Goal: Complete application form: Fill out and submit a form for a specific purpose

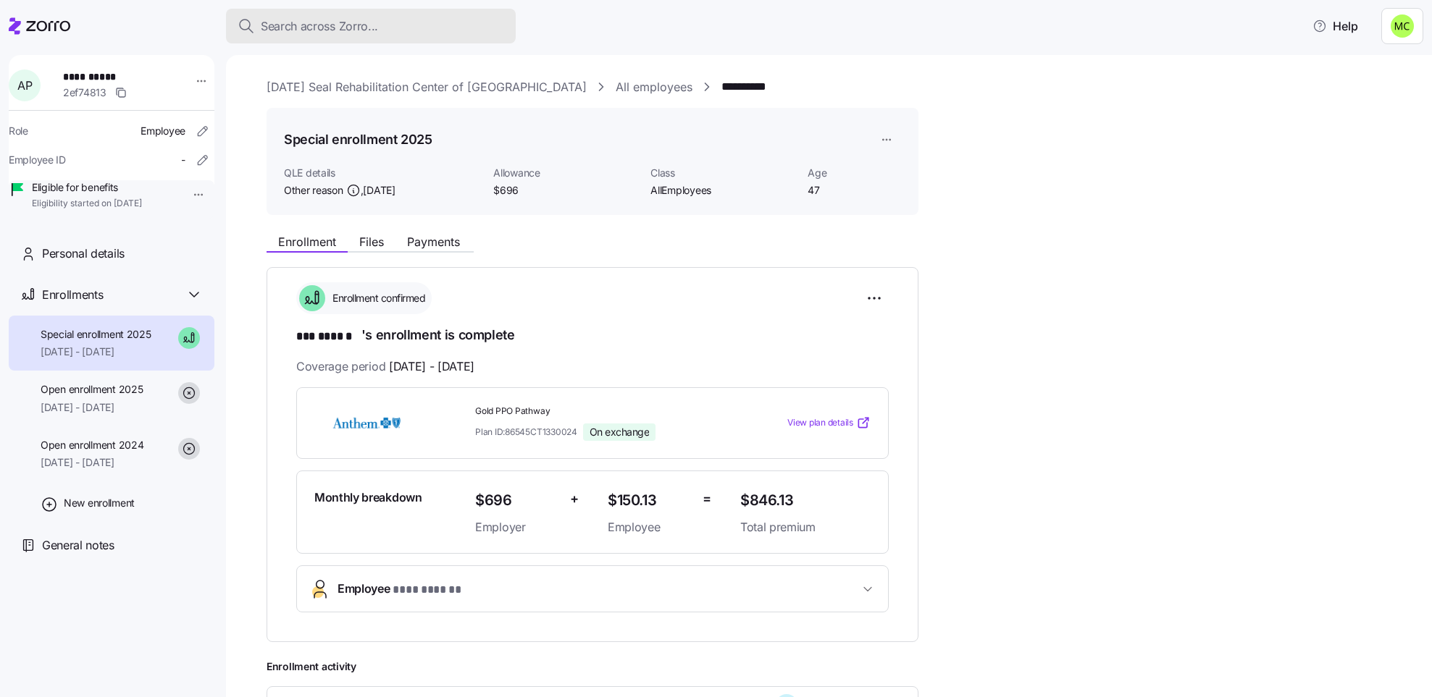
click at [413, 26] on div "Search across Zorro..." at bounding box center [371, 26] width 266 height 18
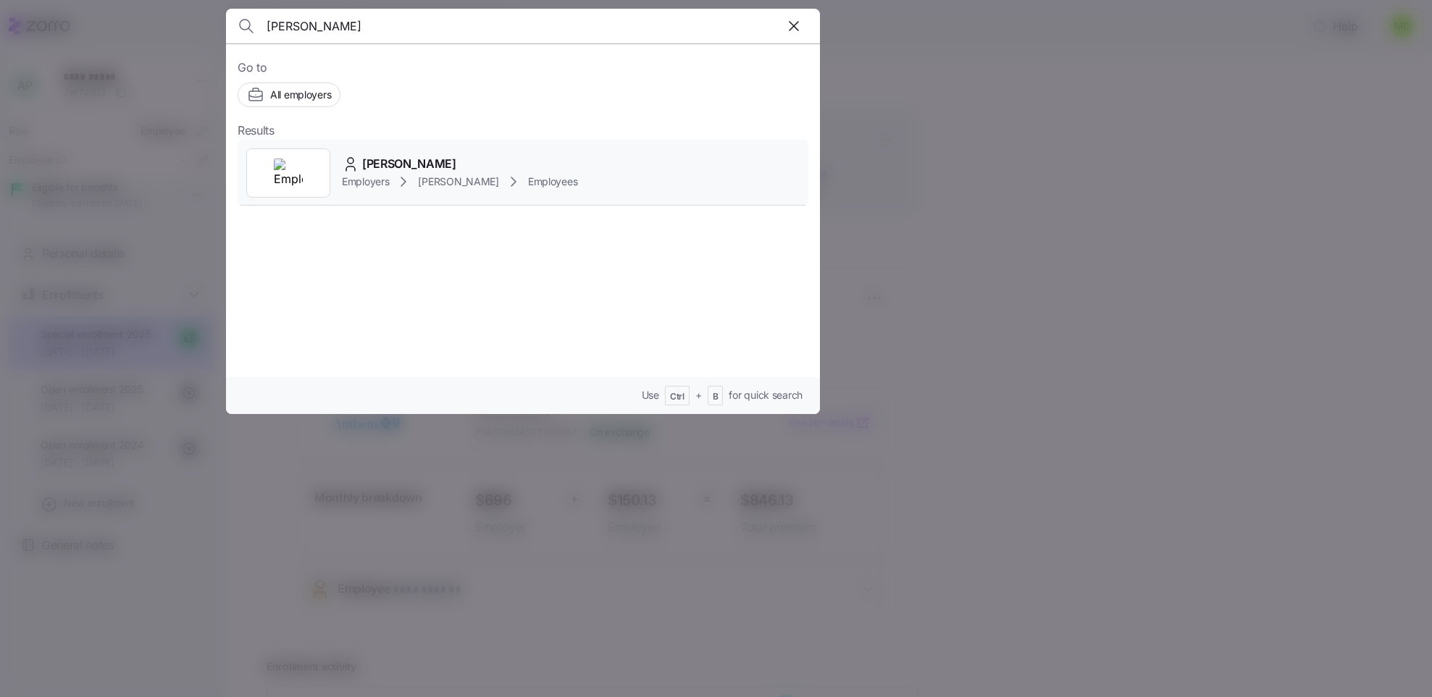
type input "[PERSON_NAME]"
click at [398, 179] on icon at bounding box center [403, 181] width 17 height 17
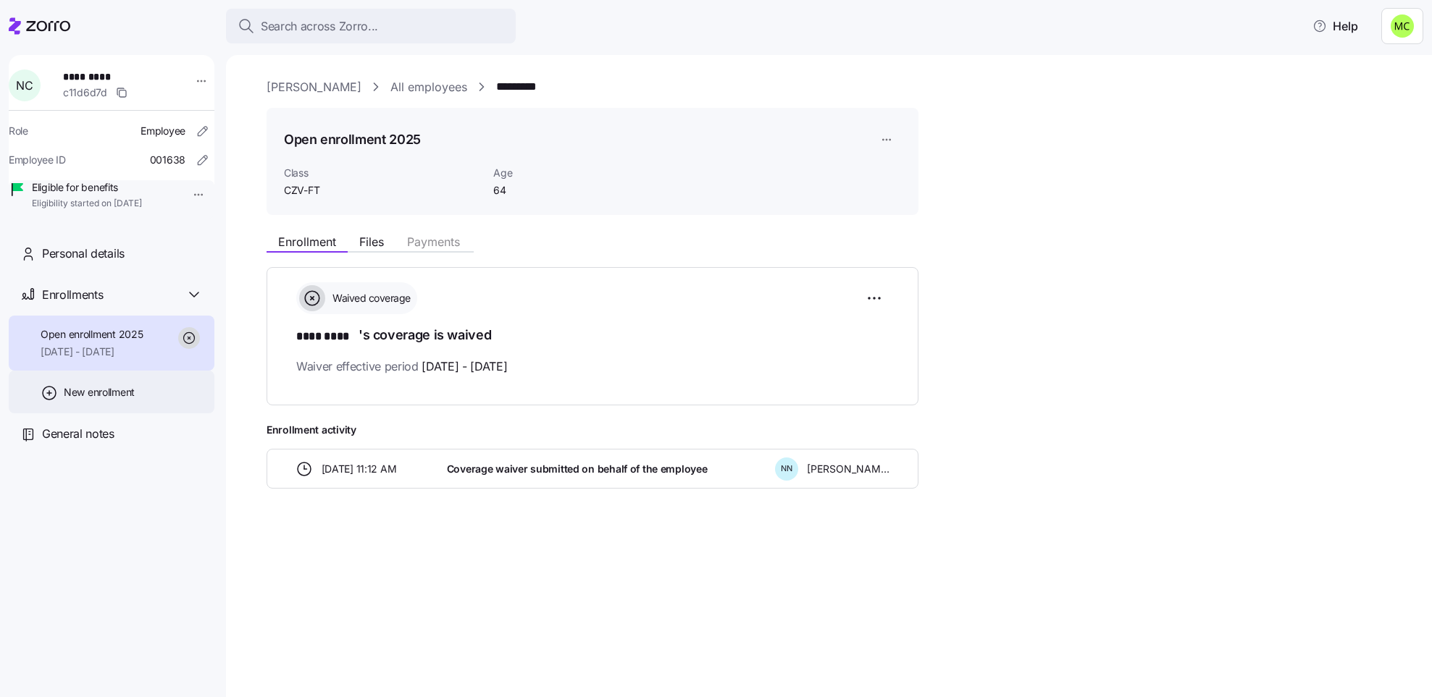
click at [128, 400] on span "New enrollment" at bounding box center [99, 392] width 71 height 14
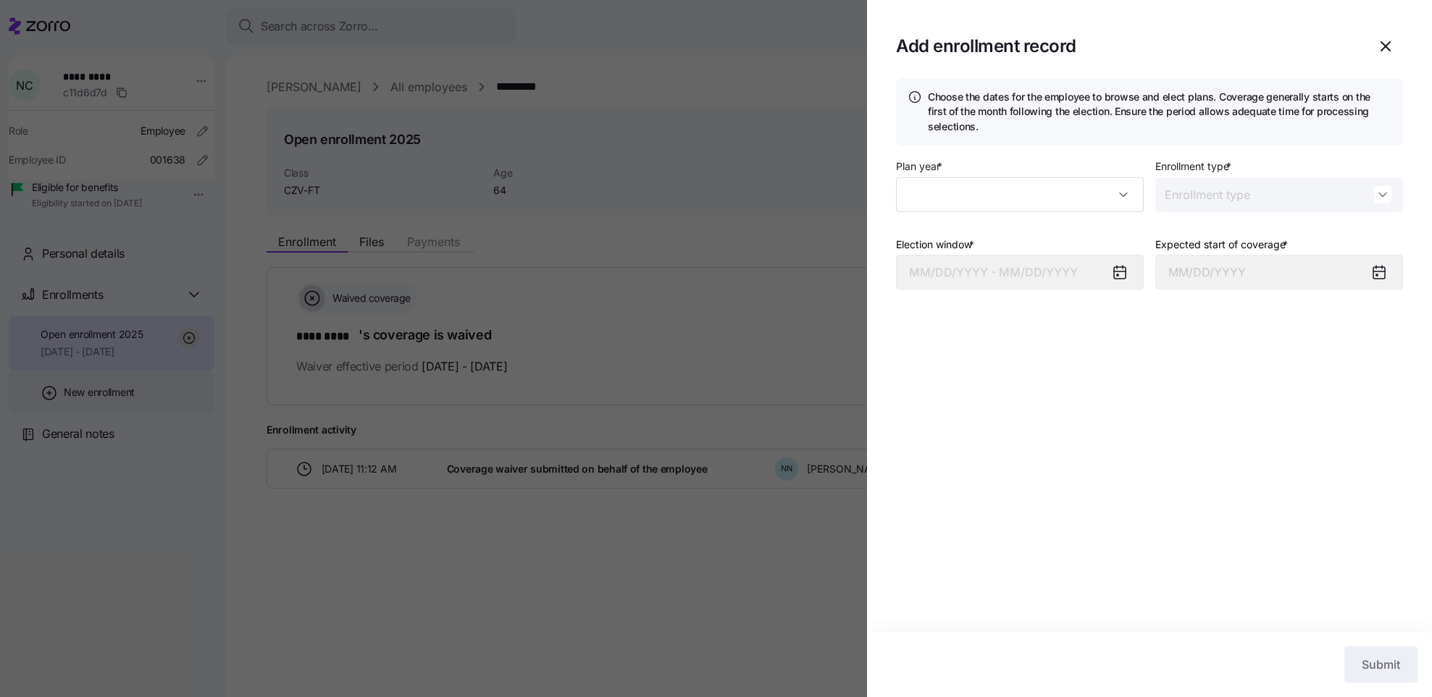
type input "2025"
type input "Special"
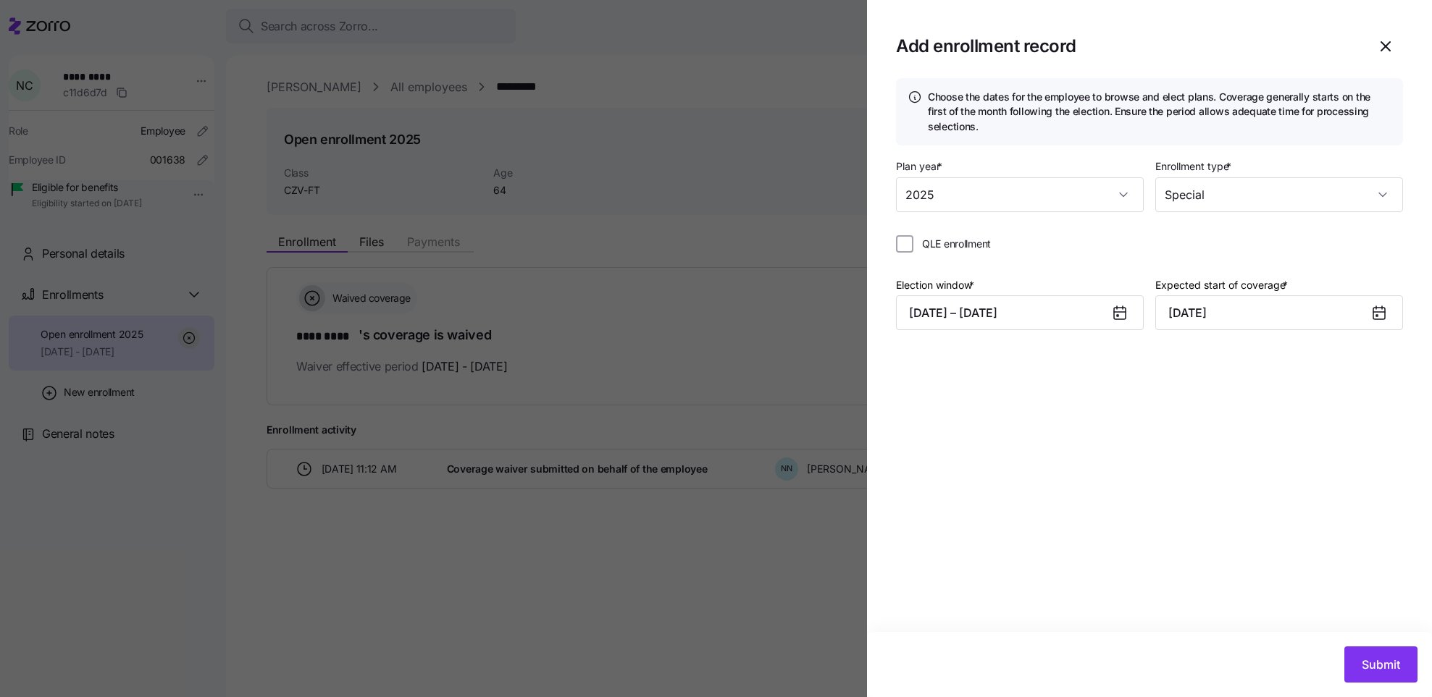
click at [1117, 311] on icon at bounding box center [1120, 314] width 12 height 12
click at [1080, 309] on button "[DATE] – [DATE]" at bounding box center [1020, 312] width 248 height 35
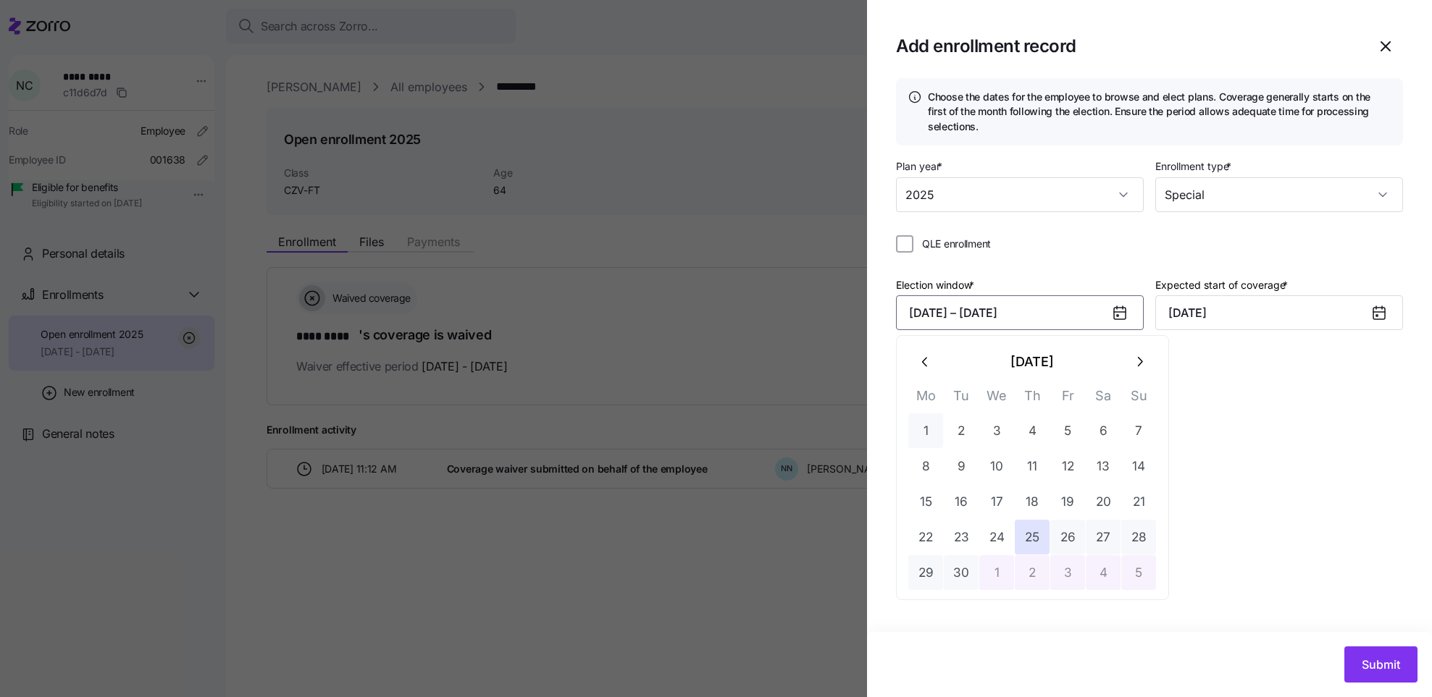
click at [928, 427] on button "1" at bounding box center [925, 430] width 35 height 35
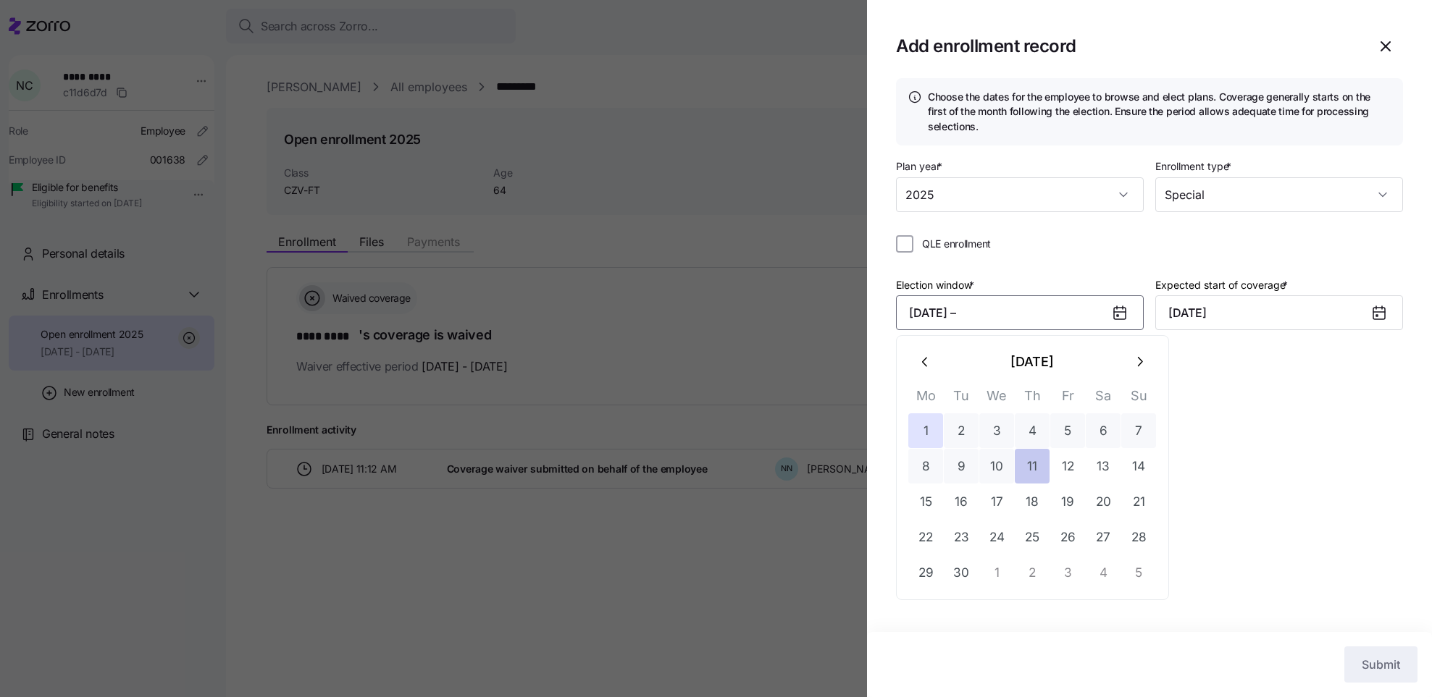
click at [1028, 467] on button "11" at bounding box center [1032, 466] width 35 height 35
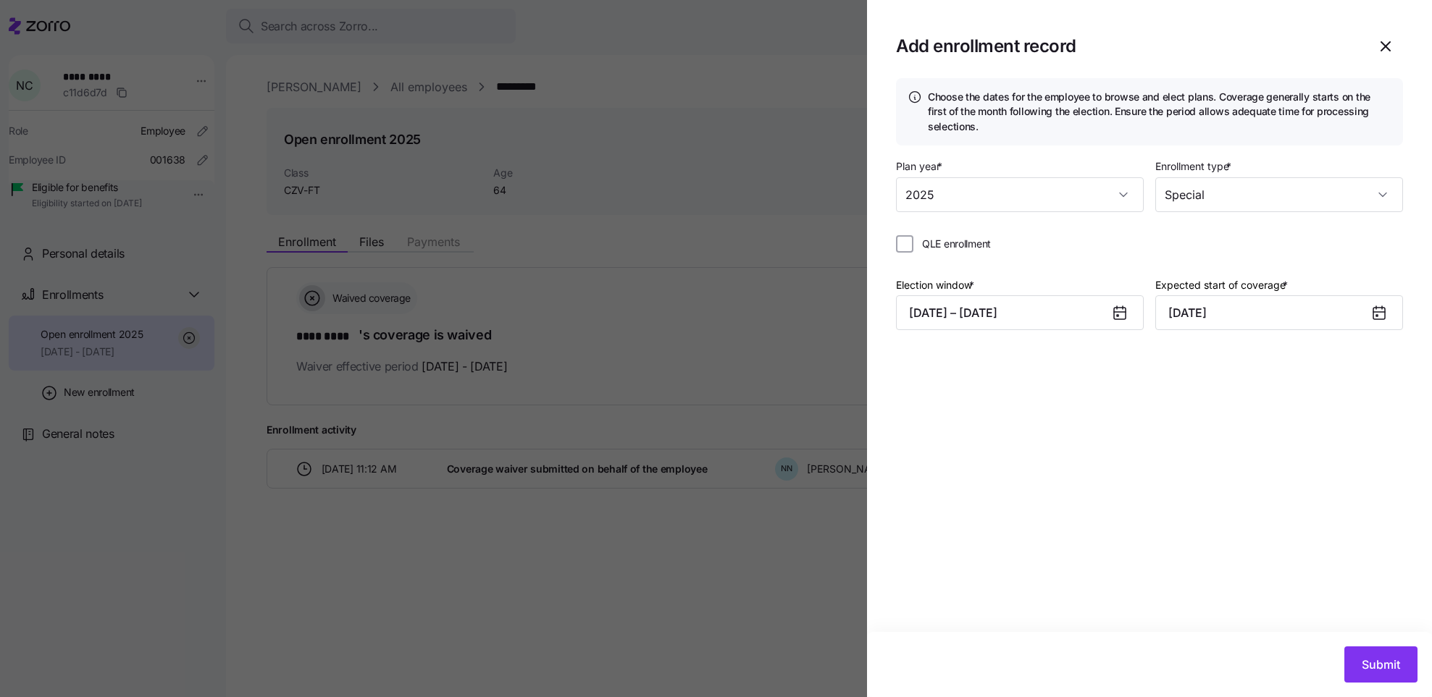
click at [1117, 312] on icon at bounding box center [1120, 312] width 12 height 0
click at [1071, 311] on button "[DATE] – [DATE]" at bounding box center [1020, 312] width 248 height 35
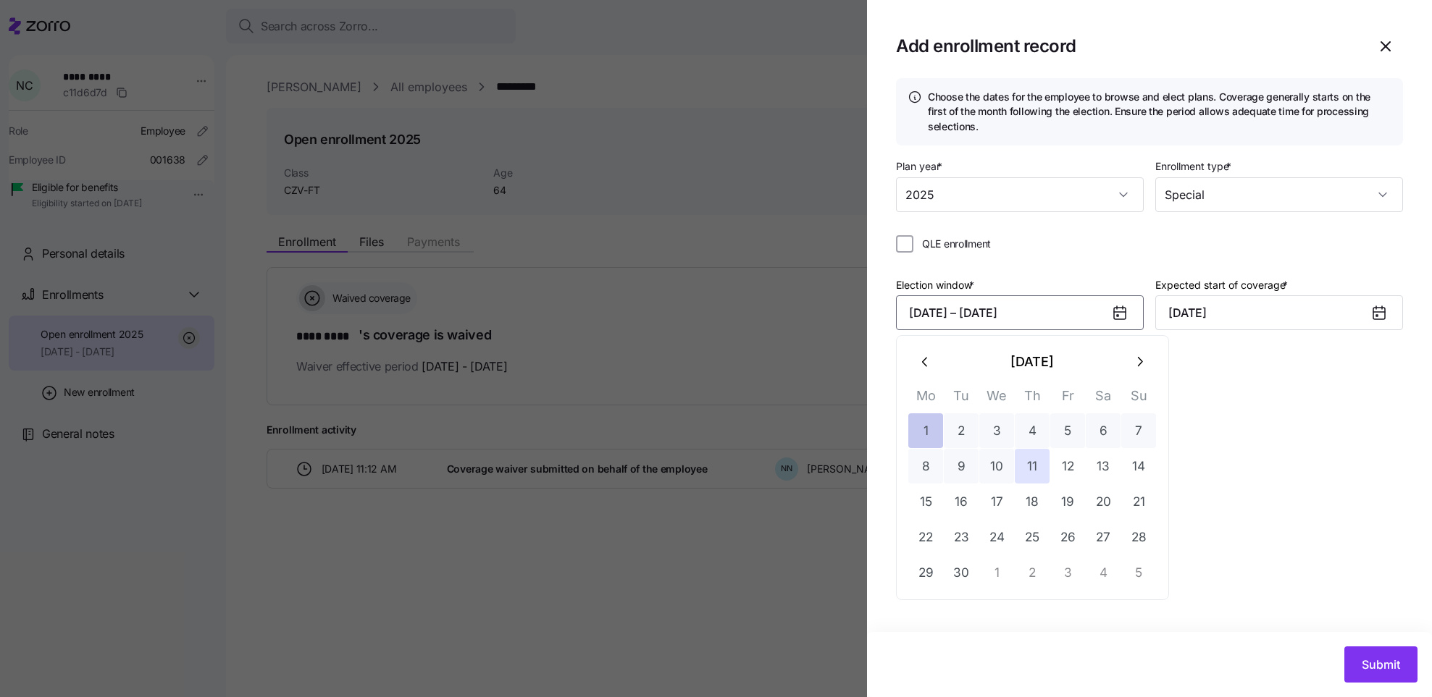
click at [935, 420] on button "1" at bounding box center [925, 430] width 35 height 35
click at [1069, 534] on button "26" at bounding box center [1067, 537] width 35 height 35
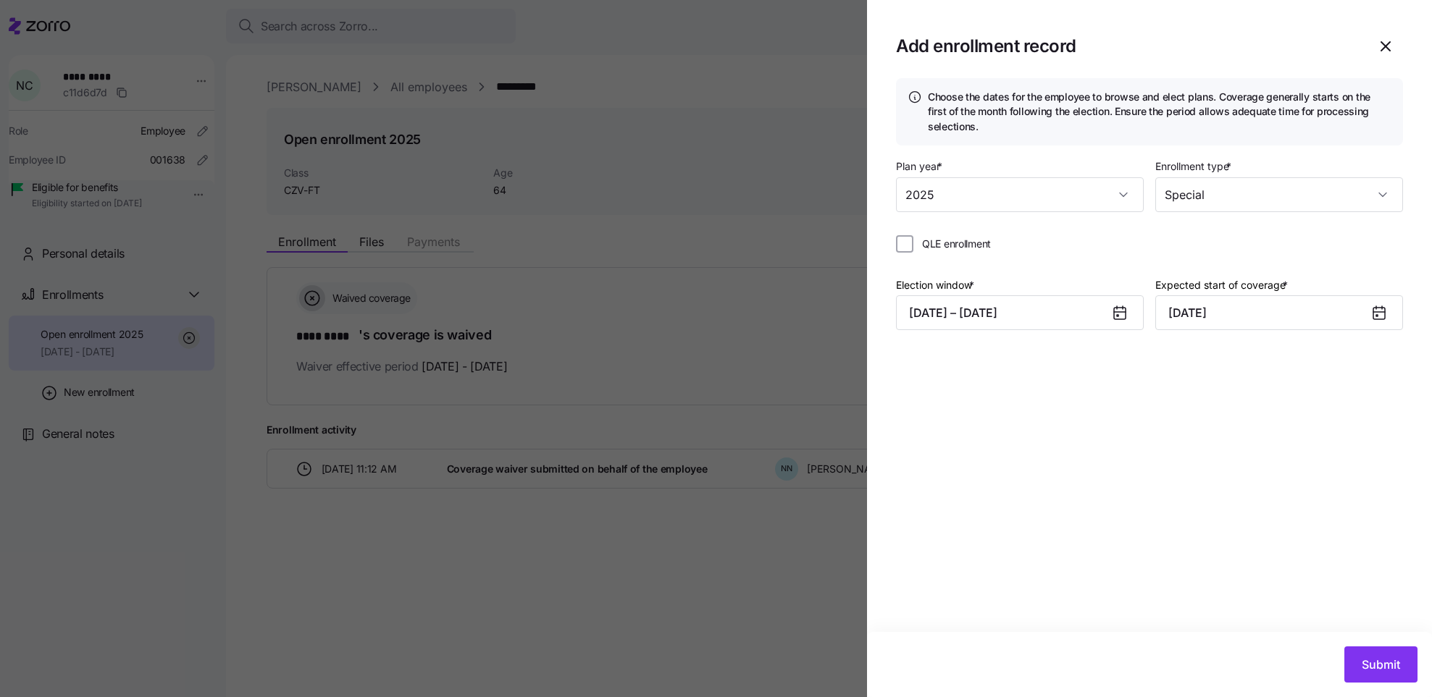
click at [1380, 306] on icon at bounding box center [1378, 312] width 17 height 17
click at [1347, 322] on input "[DATE]" at bounding box center [1279, 312] width 248 height 35
click at [1182, 353] on button "button" at bounding box center [1184, 362] width 35 height 35
click at [1256, 428] on button "1" at bounding box center [1255, 430] width 35 height 35
type input "[DATE]"
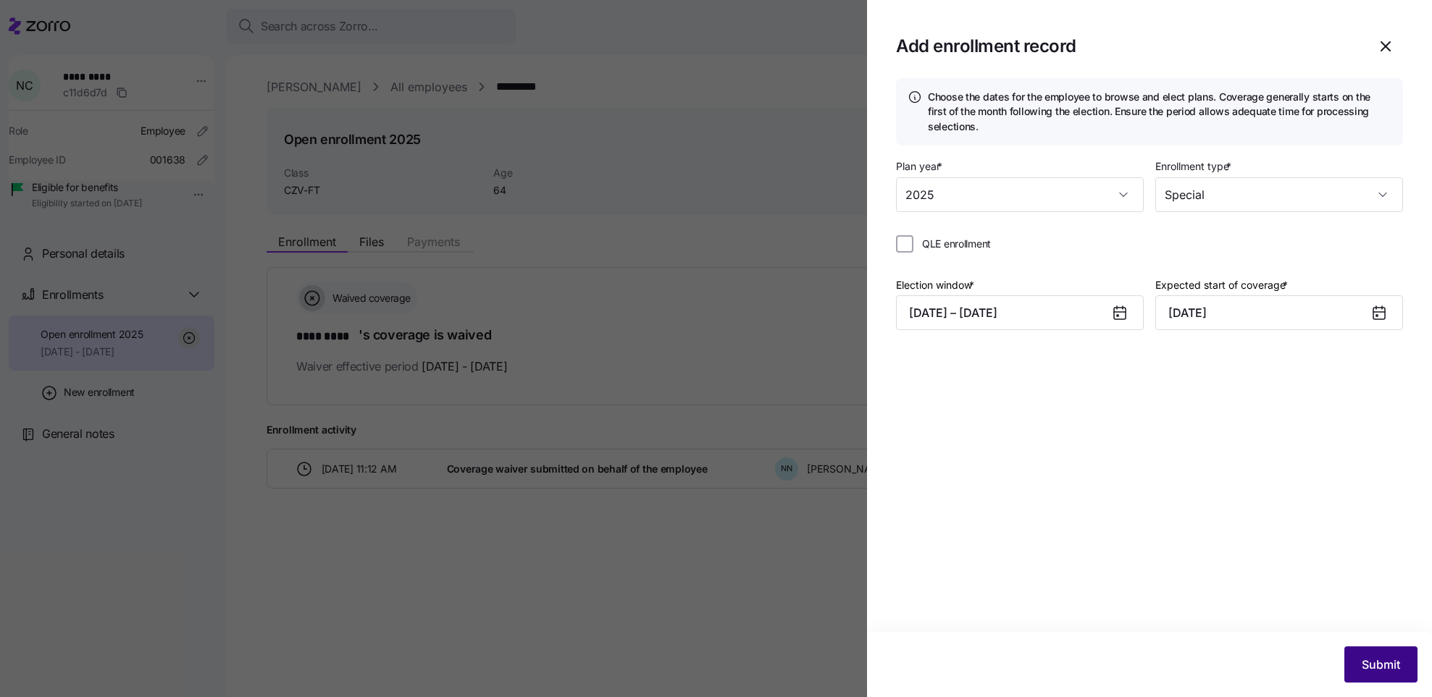
click at [1373, 668] on span "Submit" at bounding box center [1380, 664] width 38 height 17
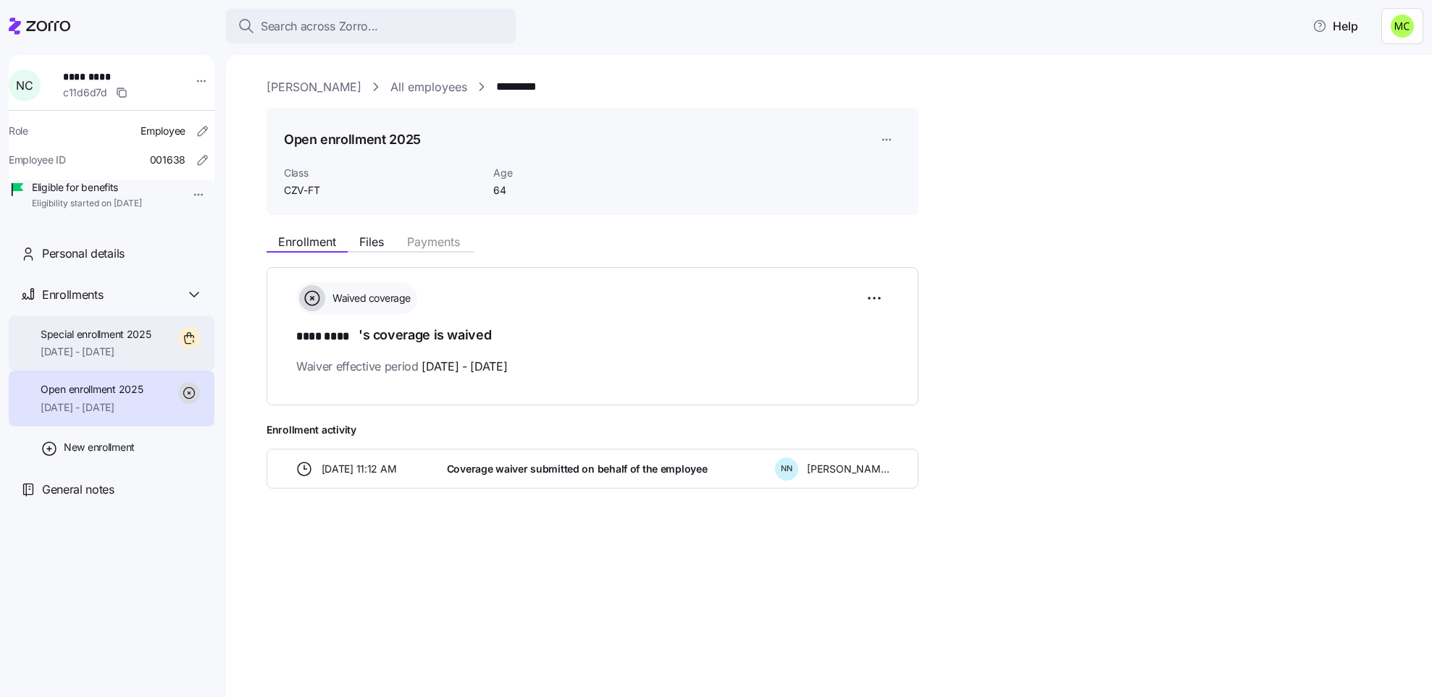
click at [120, 342] on span "Special enrollment 2025" at bounding box center [96, 334] width 111 height 14
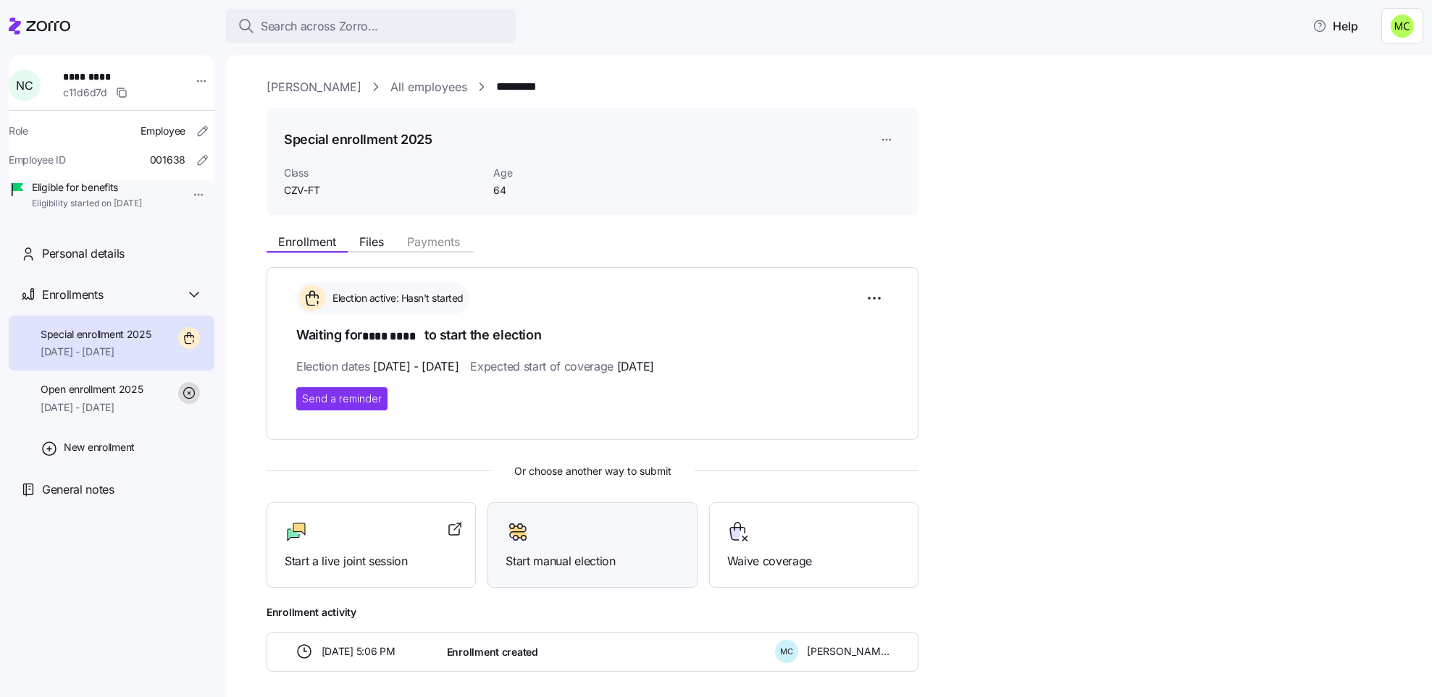
click at [552, 541] on div at bounding box center [591, 532] width 173 height 23
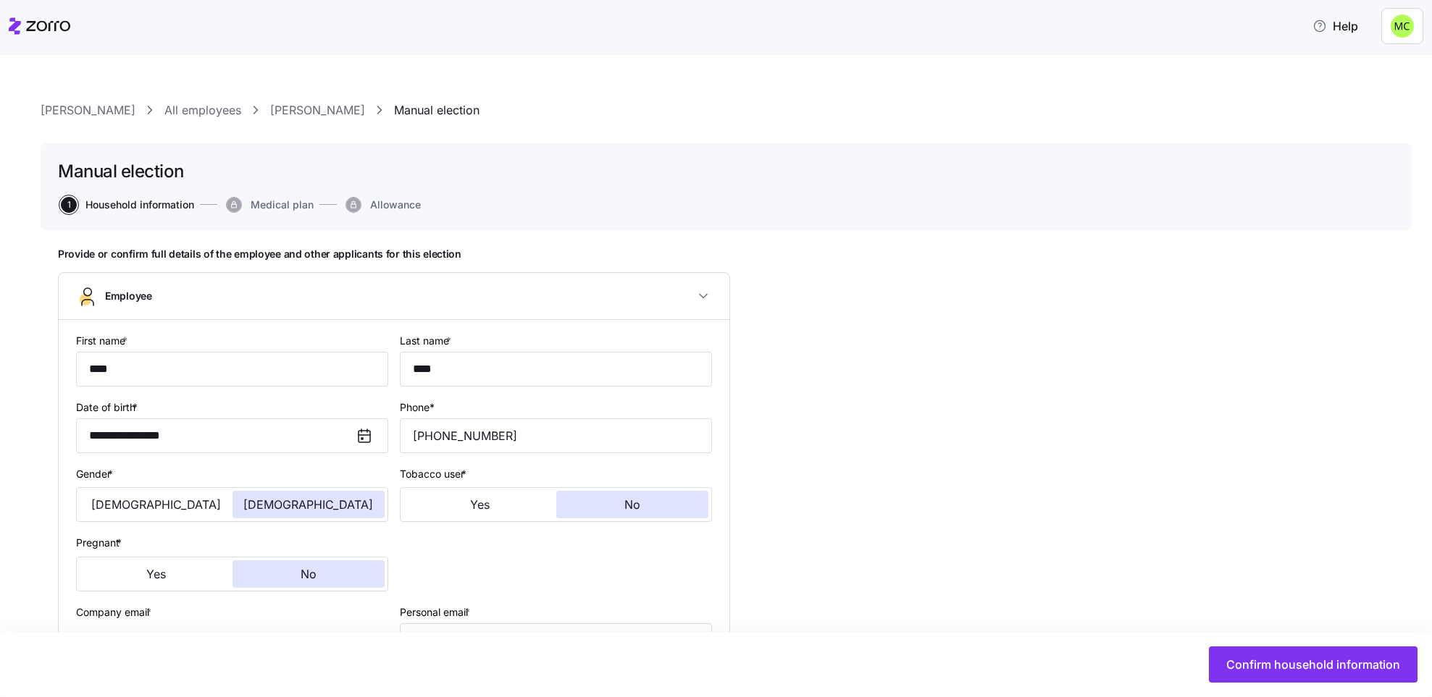
type input "CZV-FT"
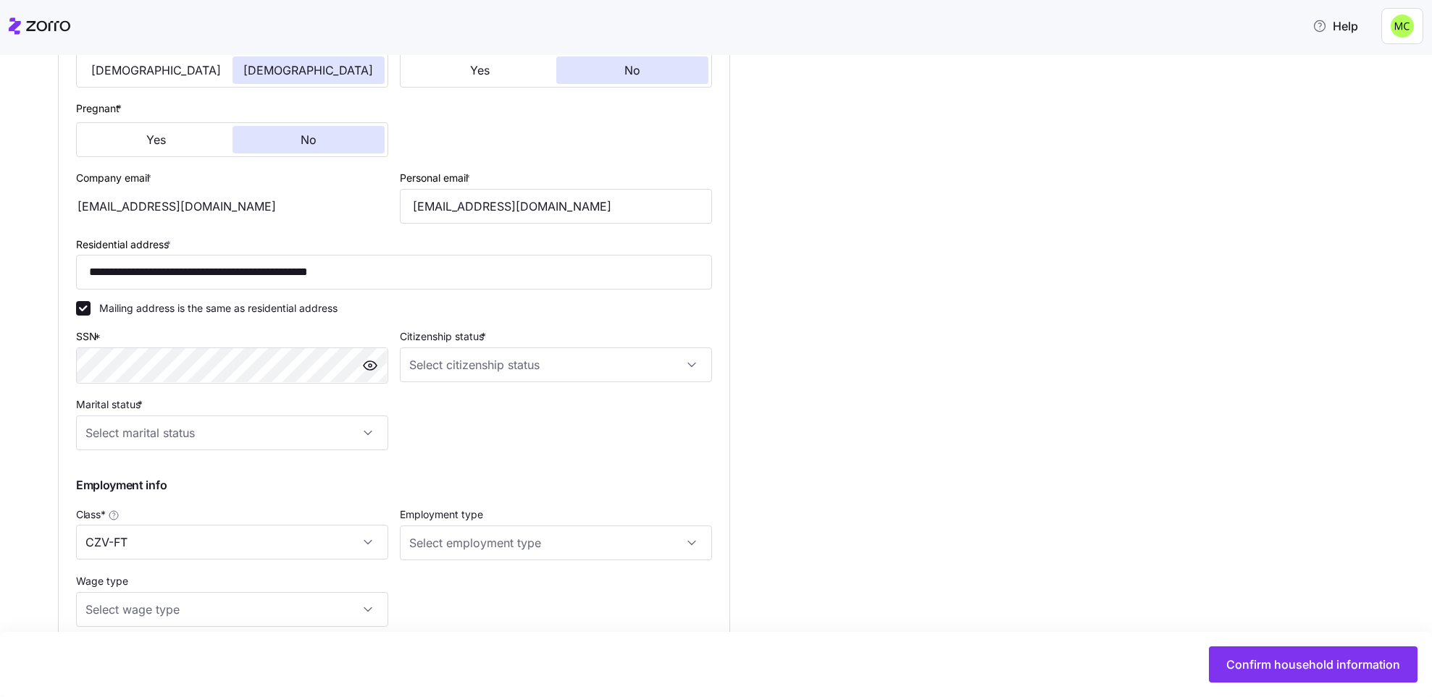
scroll to position [543, 0]
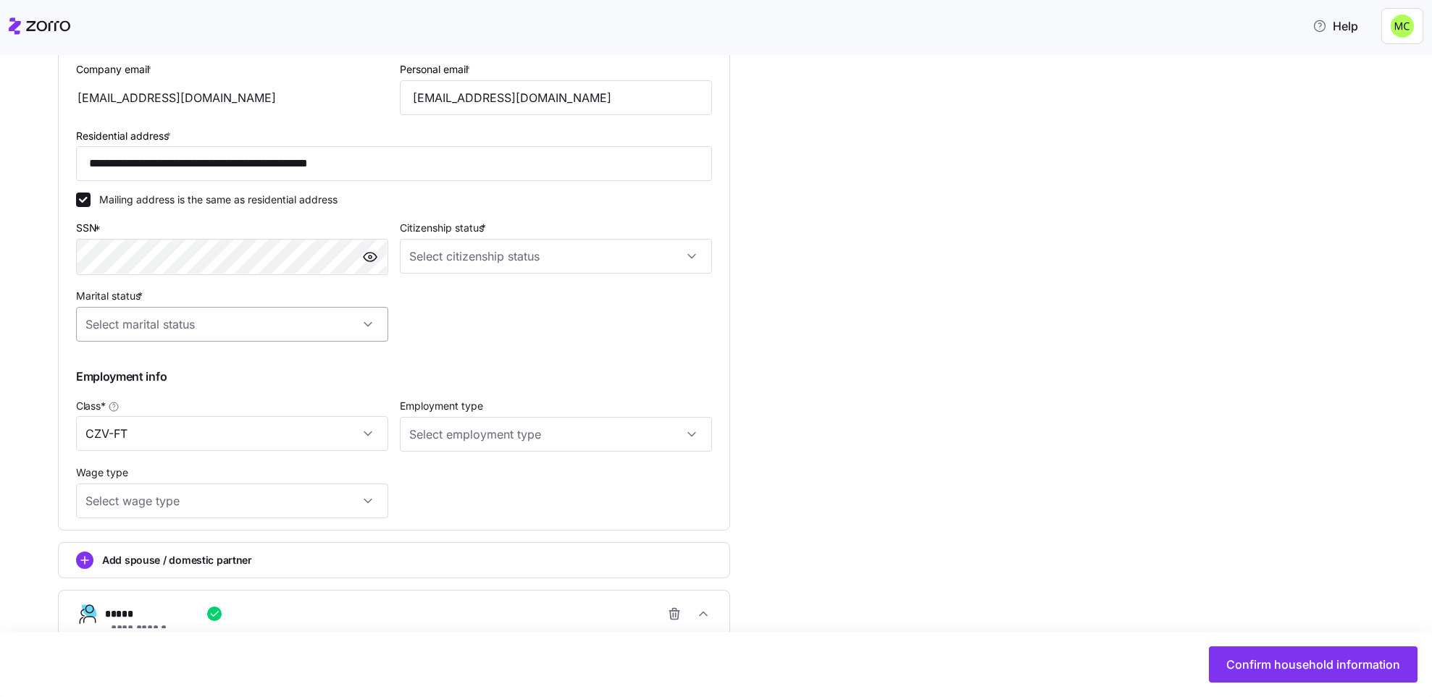
click at [350, 322] on input "Marital status *" at bounding box center [232, 324] width 312 height 35
click at [296, 385] on div "Married" at bounding box center [232, 396] width 301 height 30
type input "Married"
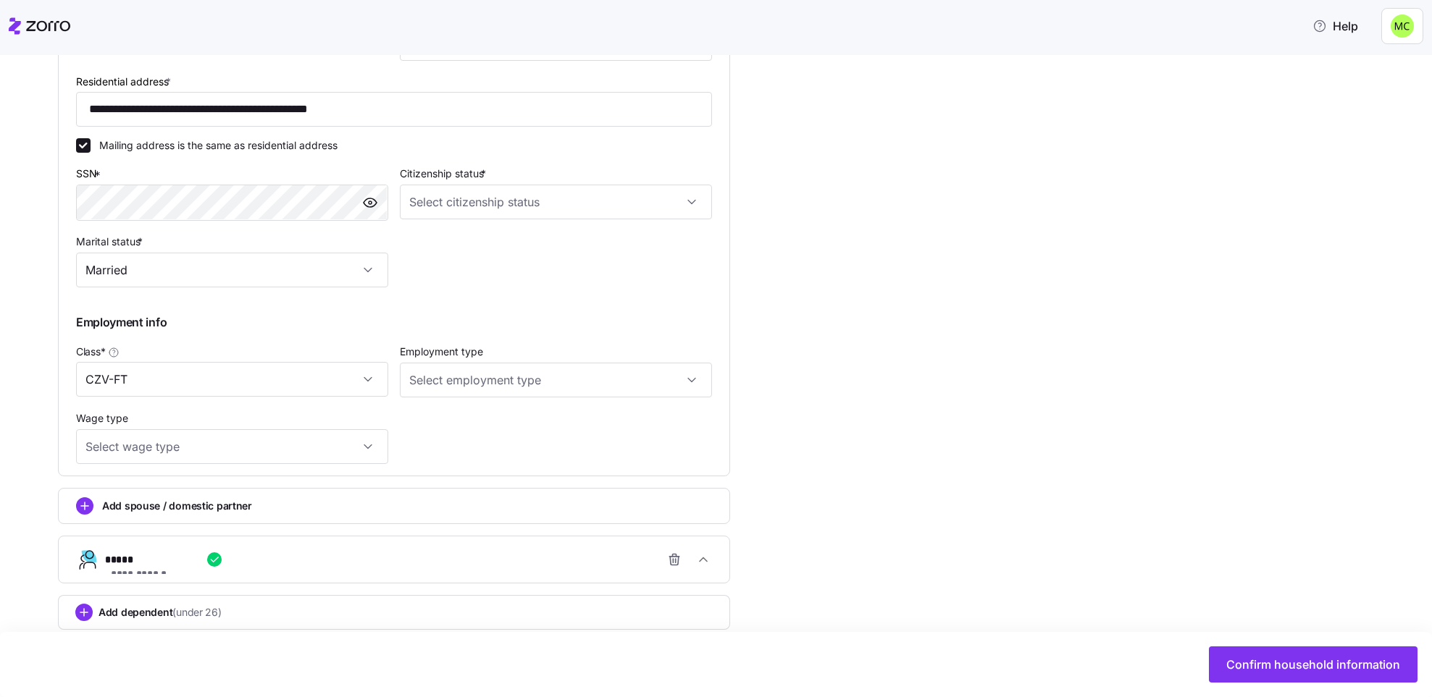
scroll to position [618, 0]
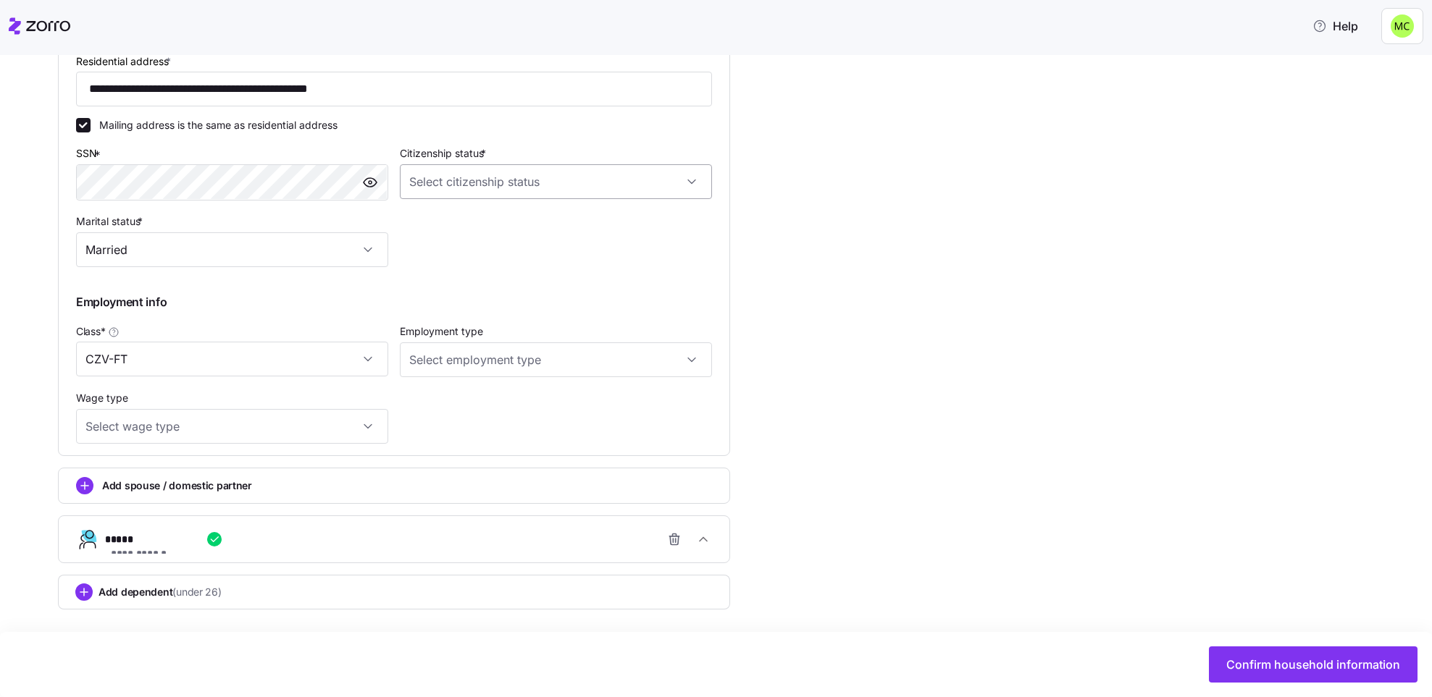
click at [537, 183] on input "Citizenship status *" at bounding box center [556, 181] width 312 height 35
click at [526, 220] on div "[DEMOGRAPHIC_DATA] citizen" at bounding box center [556, 224] width 301 height 30
type input "[DEMOGRAPHIC_DATA] citizen"
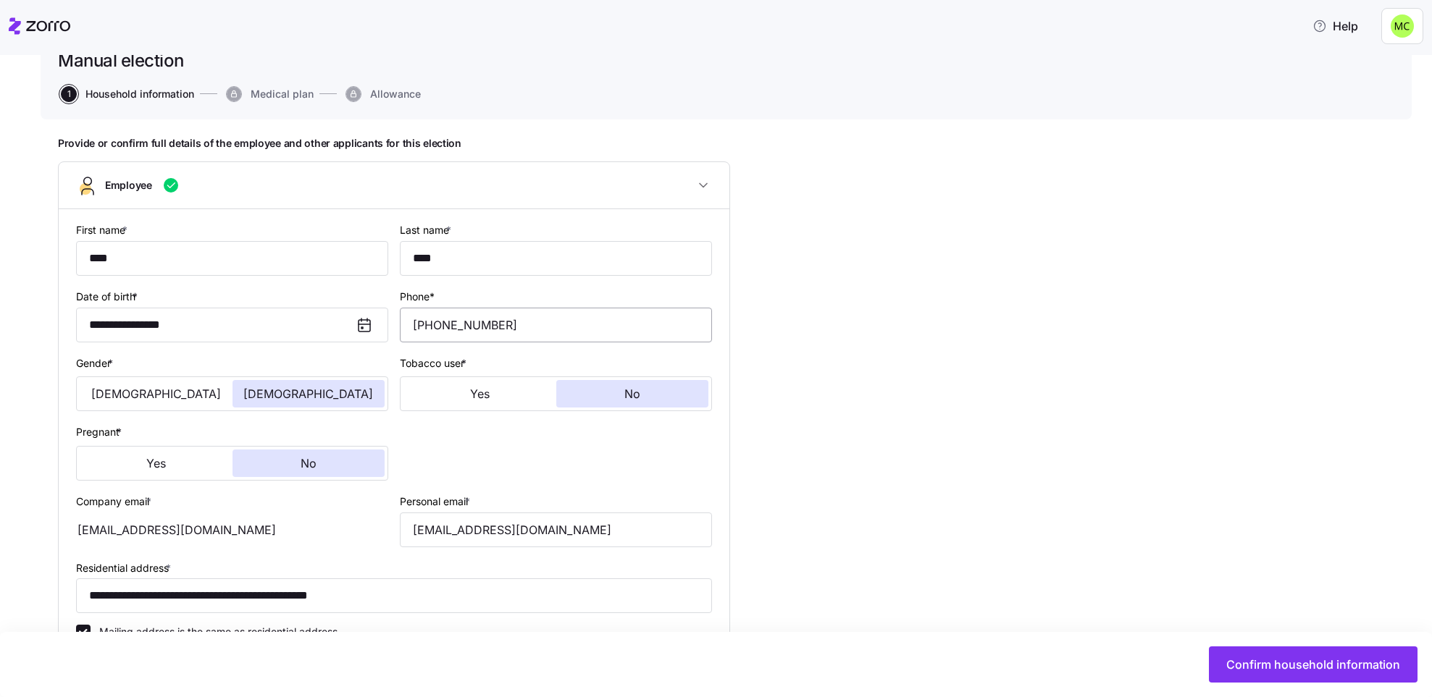
scroll to position [75, 0]
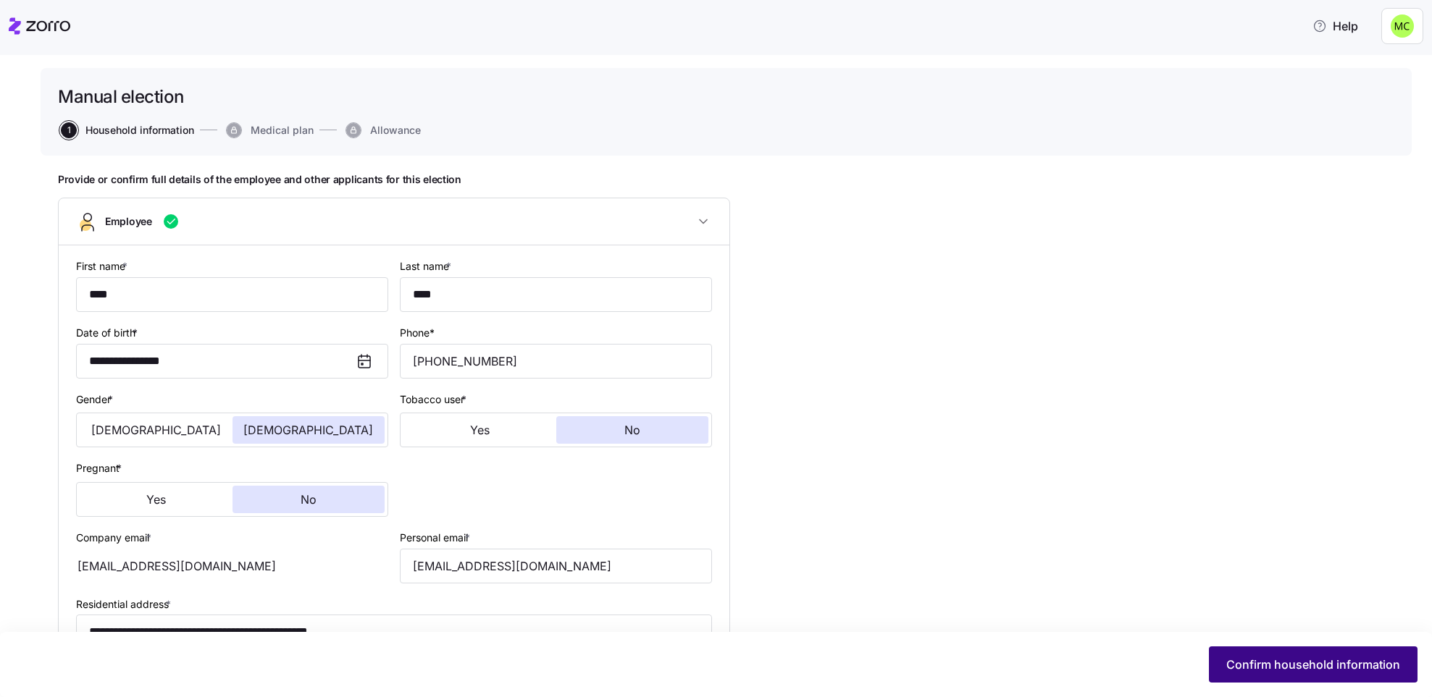
click at [1291, 657] on span "Confirm household information" at bounding box center [1313, 664] width 174 height 17
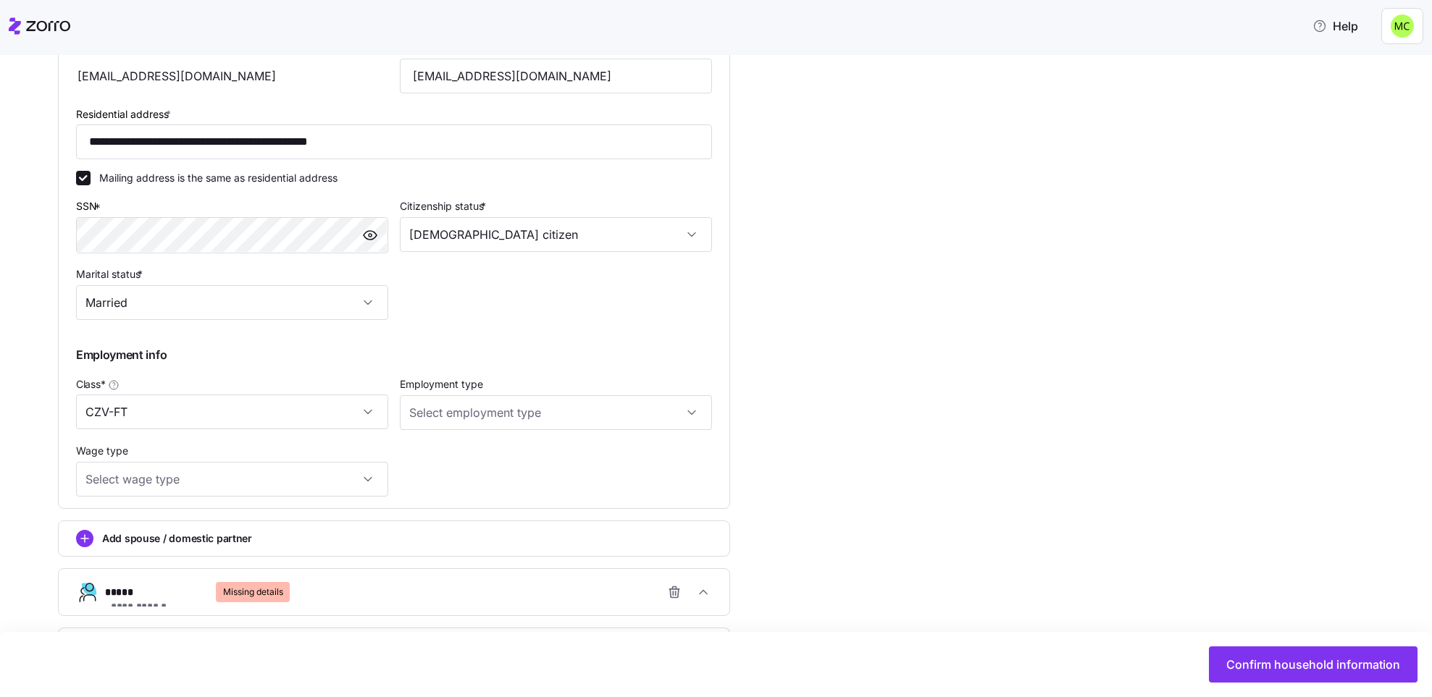
scroll to position [618, 0]
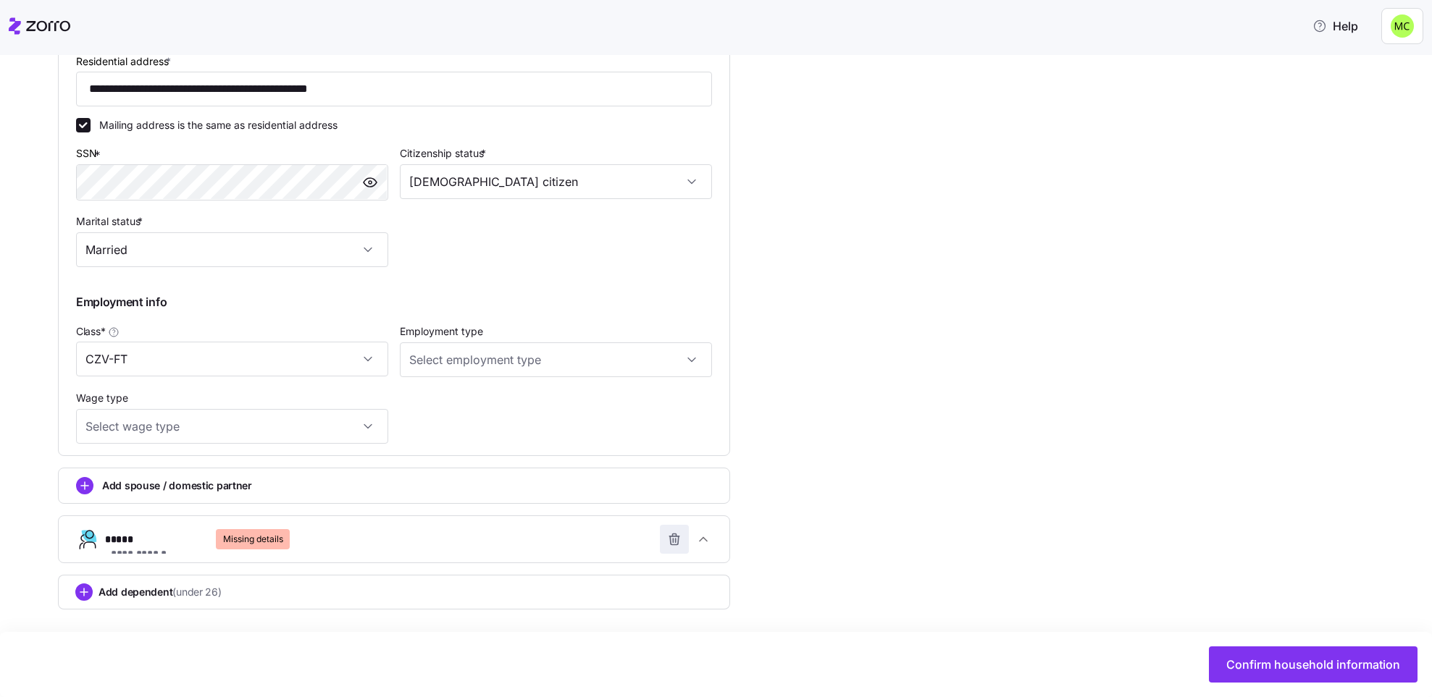
click at [671, 533] on icon "button" at bounding box center [674, 539] width 14 height 14
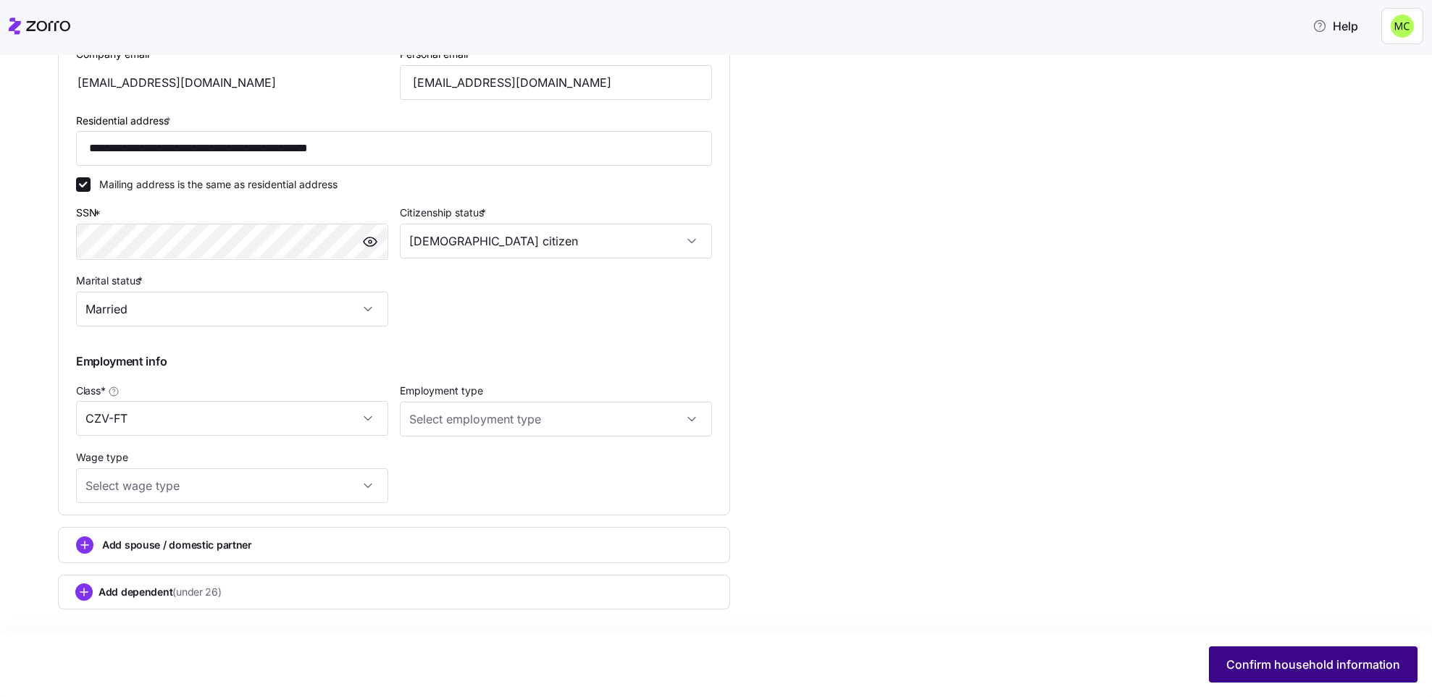
click at [1274, 657] on span "Confirm household information" at bounding box center [1313, 664] width 174 height 17
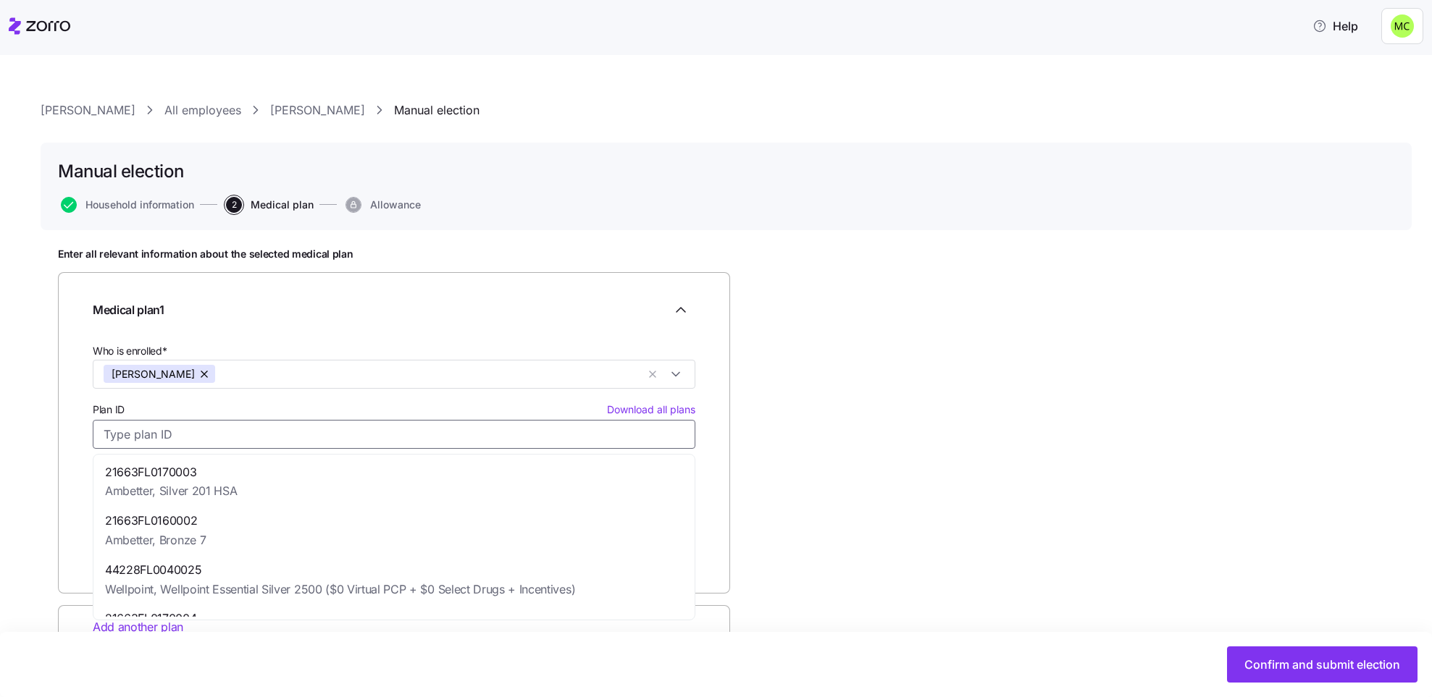
click at [308, 429] on input "Plan ID Download all plans" at bounding box center [394, 434] width 602 height 29
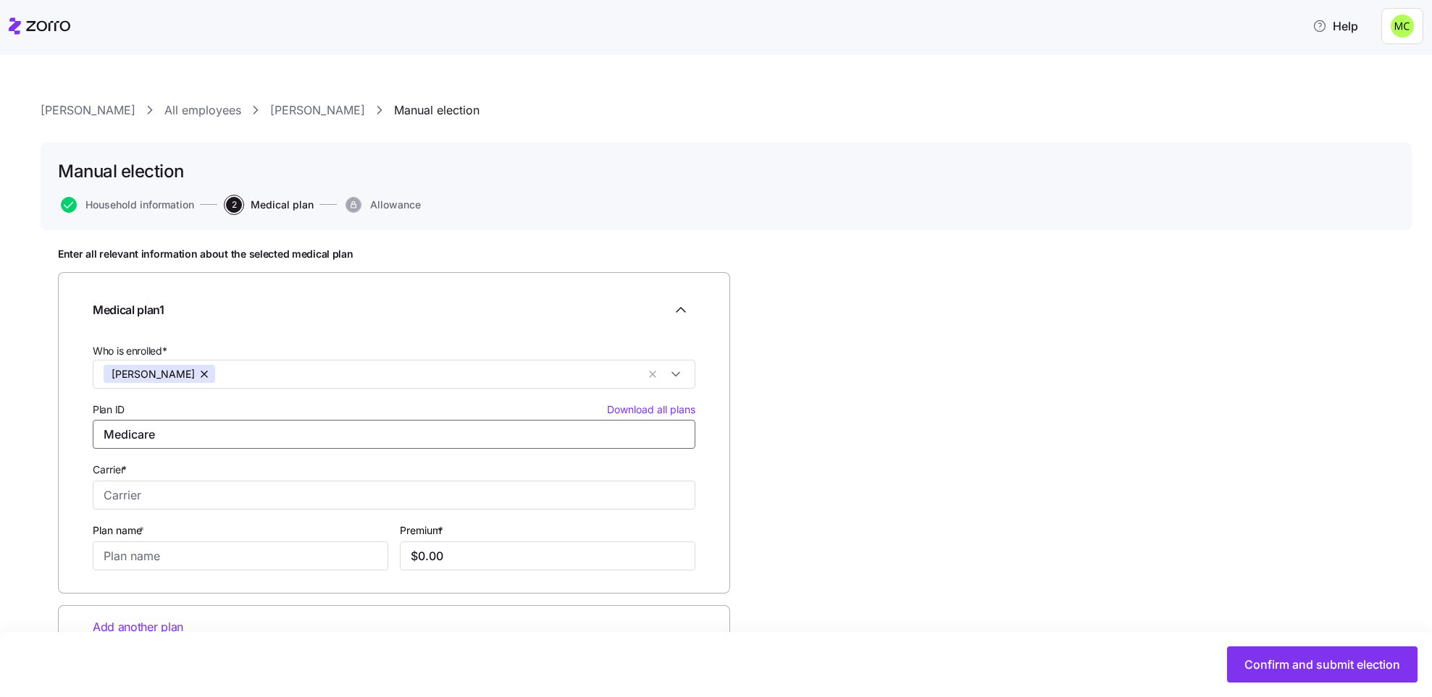
click at [235, 434] on input "Medicare" at bounding box center [394, 434] width 602 height 29
type input "Medicare Part B"
click at [211, 490] on input "Carrier *" at bounding box center [394, 495] width 602 height 29
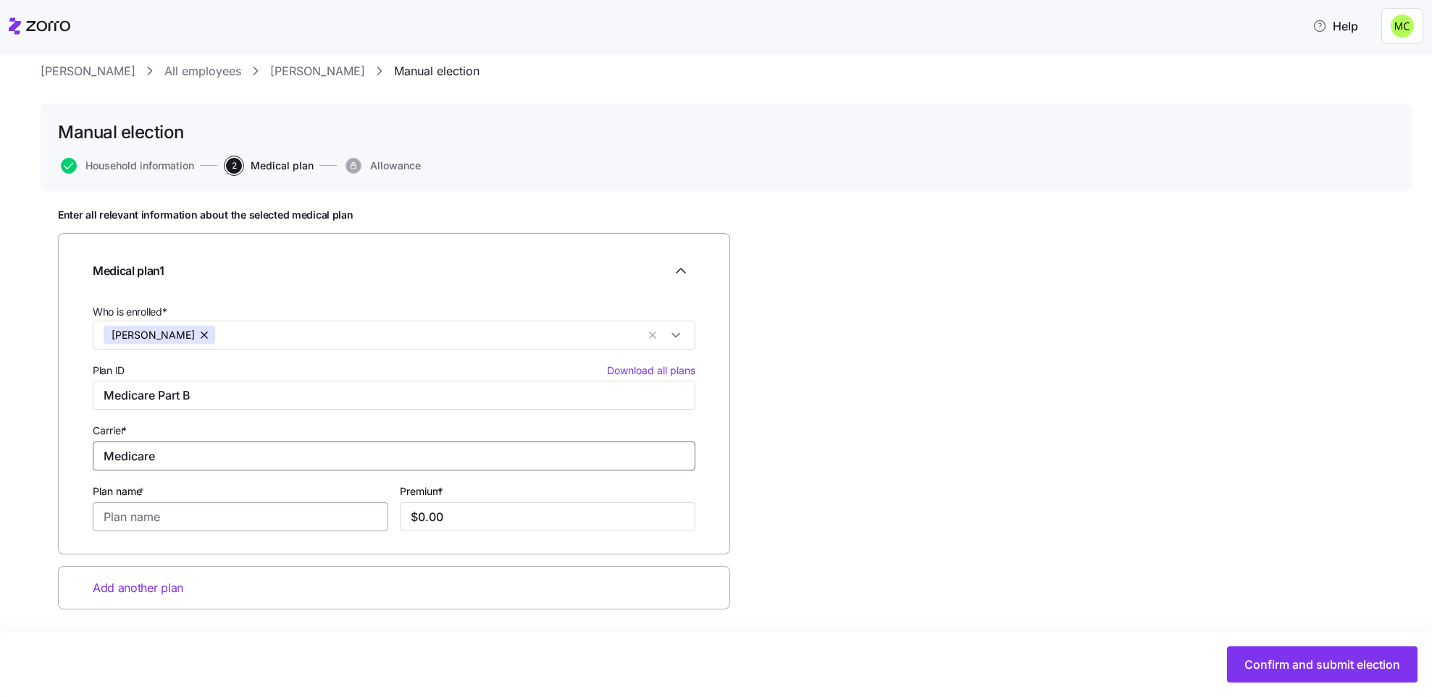
type input "Medicare"
click at [172, 519] on input "Plan name *" at bounding box center [240, 517] width 295 height 29
type input "Part B"
click at [453, 513] on input "$0.00" at bounding box center [547, 517] width 295 height 29
type input "$0.00"
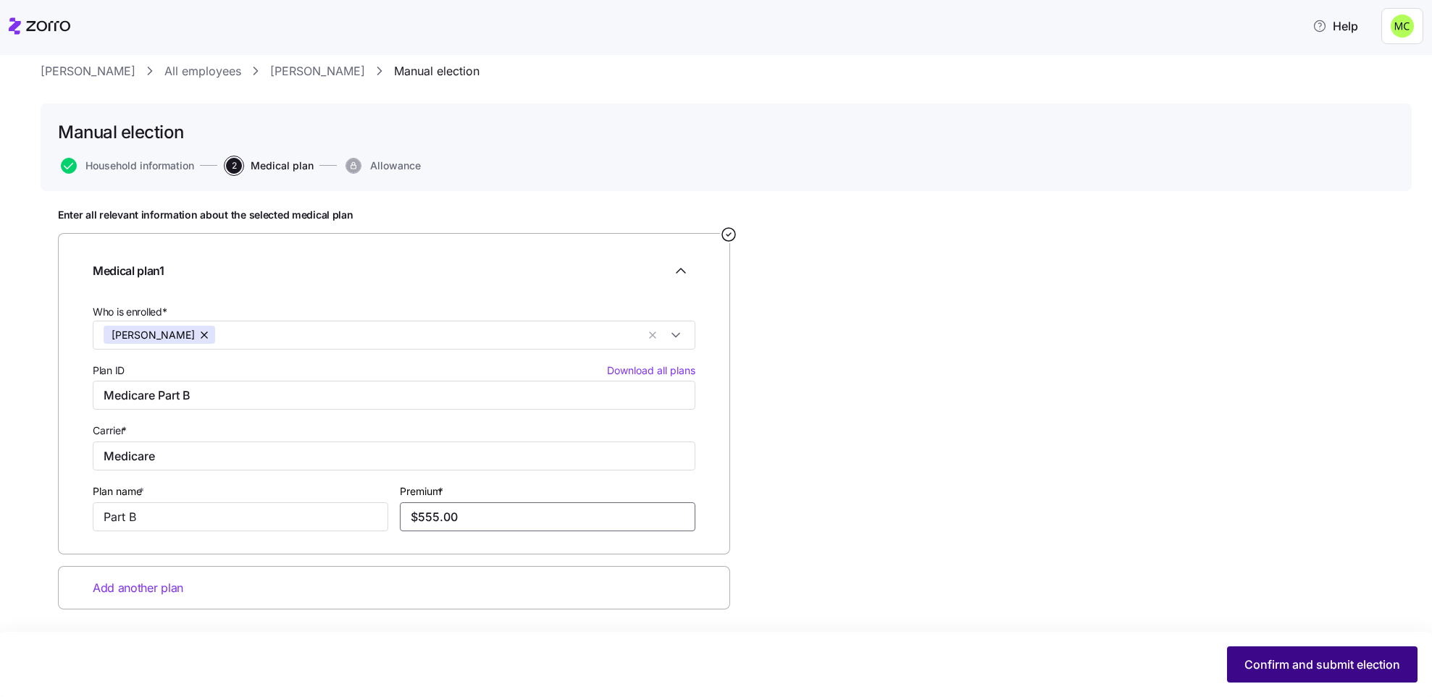
type input "$555.00"
click at [1275, 663] on span "Confirm and submit election" at bounding box center [1322, 664] width 156 height 17
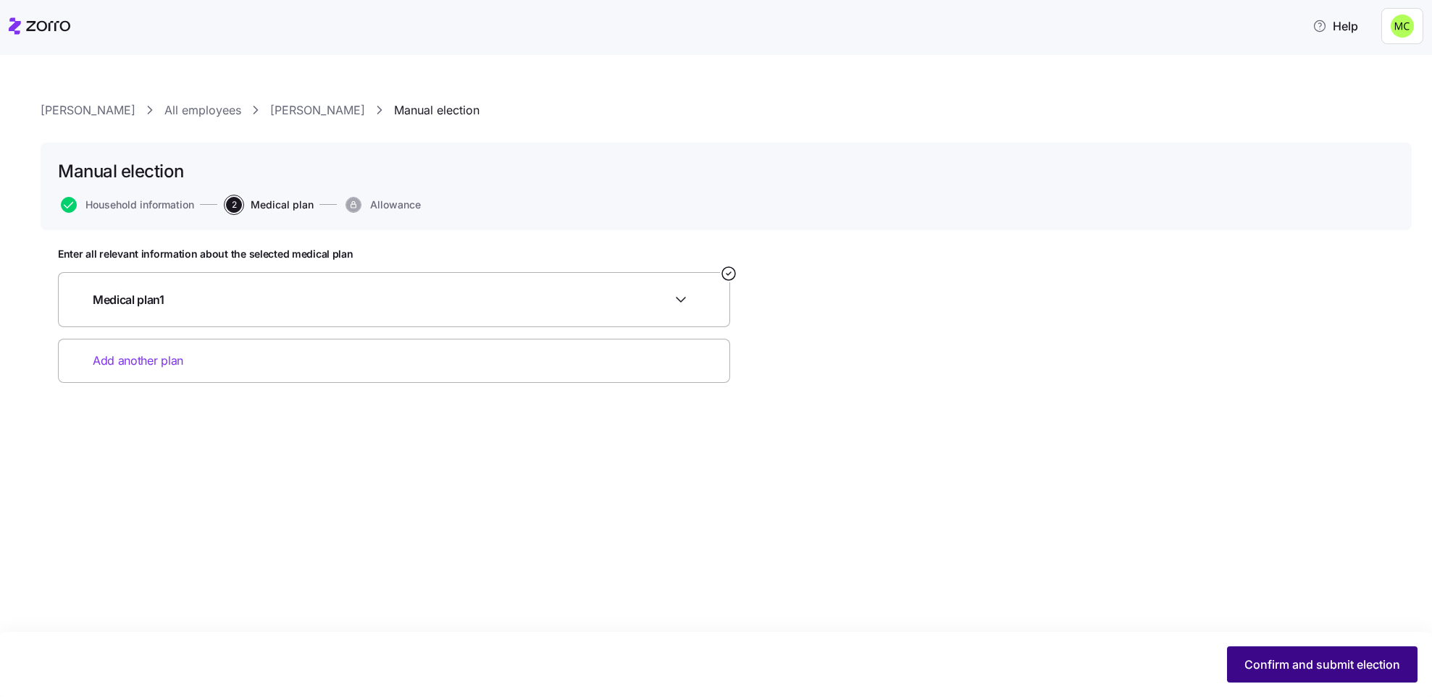
scroll to position [0, 0]
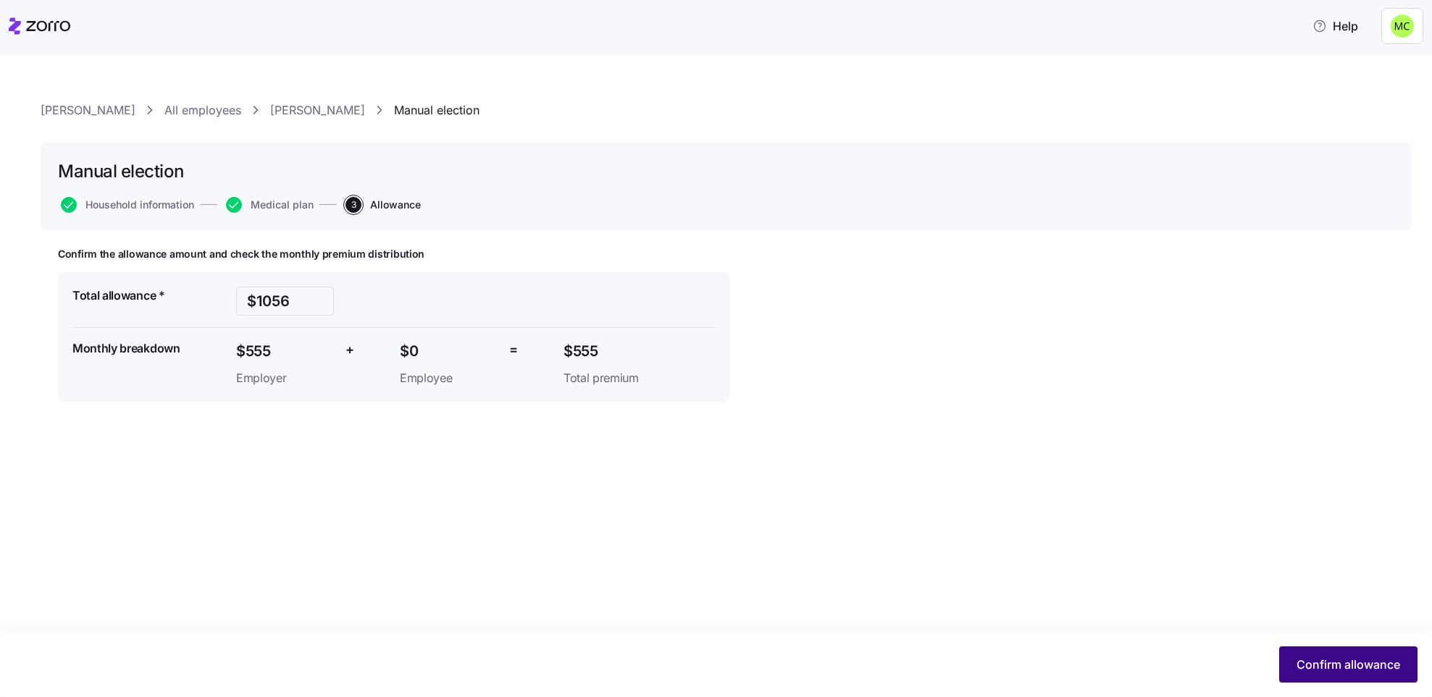
click at [1323, 663] on span "Confirm allowance" at bounding box center [1348, 664] width 104 height 17
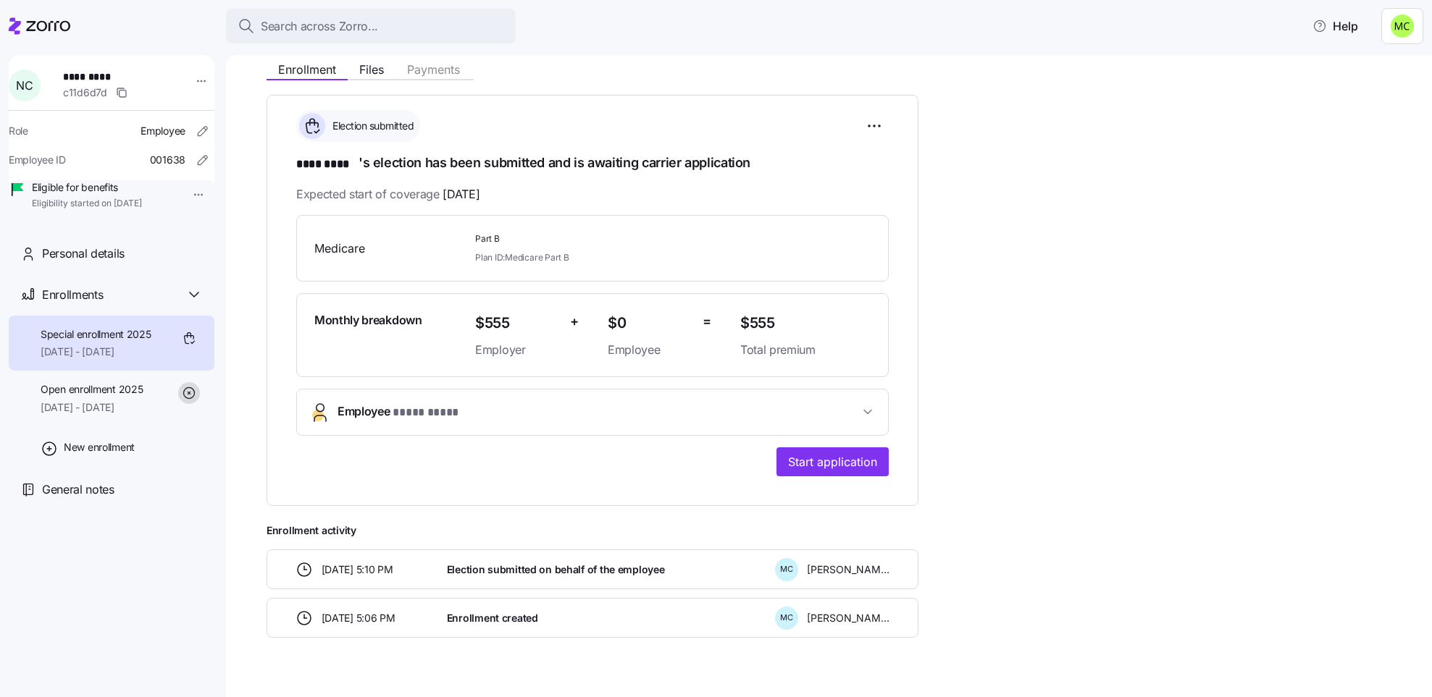
scroll to position [203, 0]
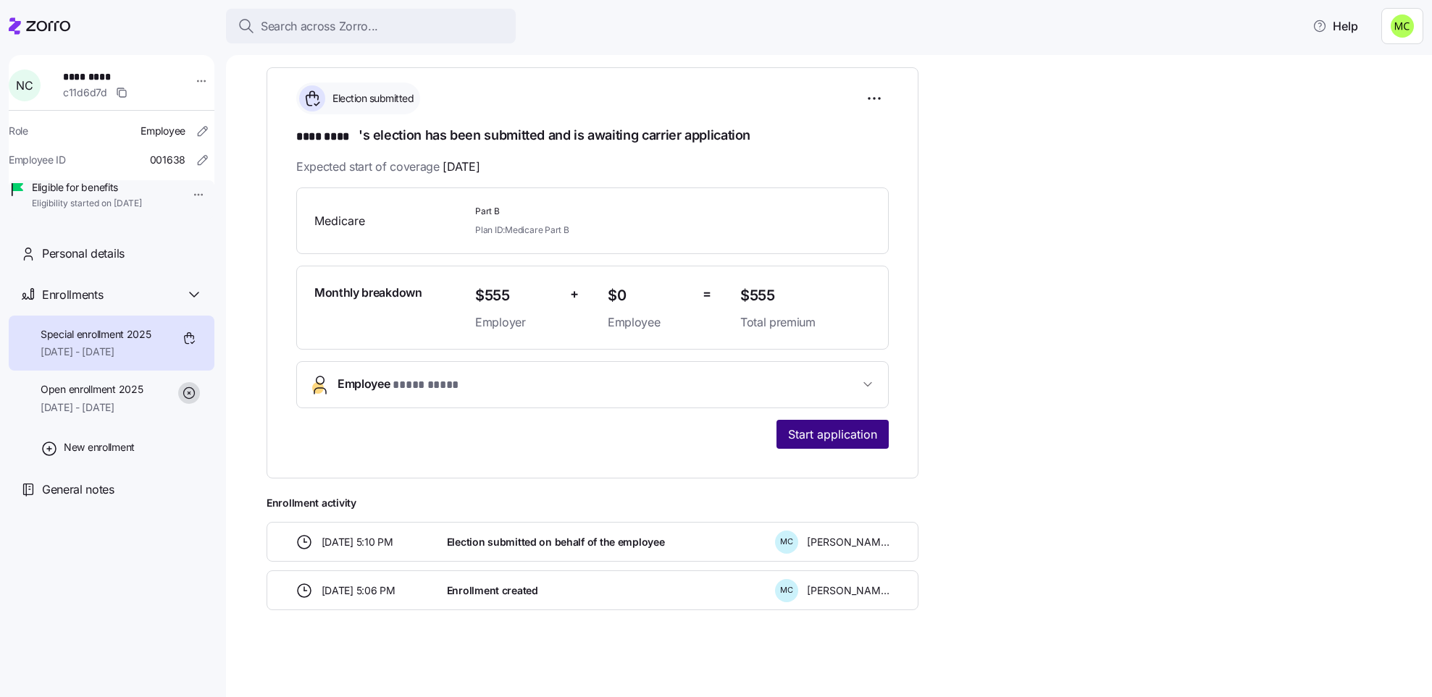
click at [828, 427] on span "Start application" at bounding box center [832, 434] width 89 height 17
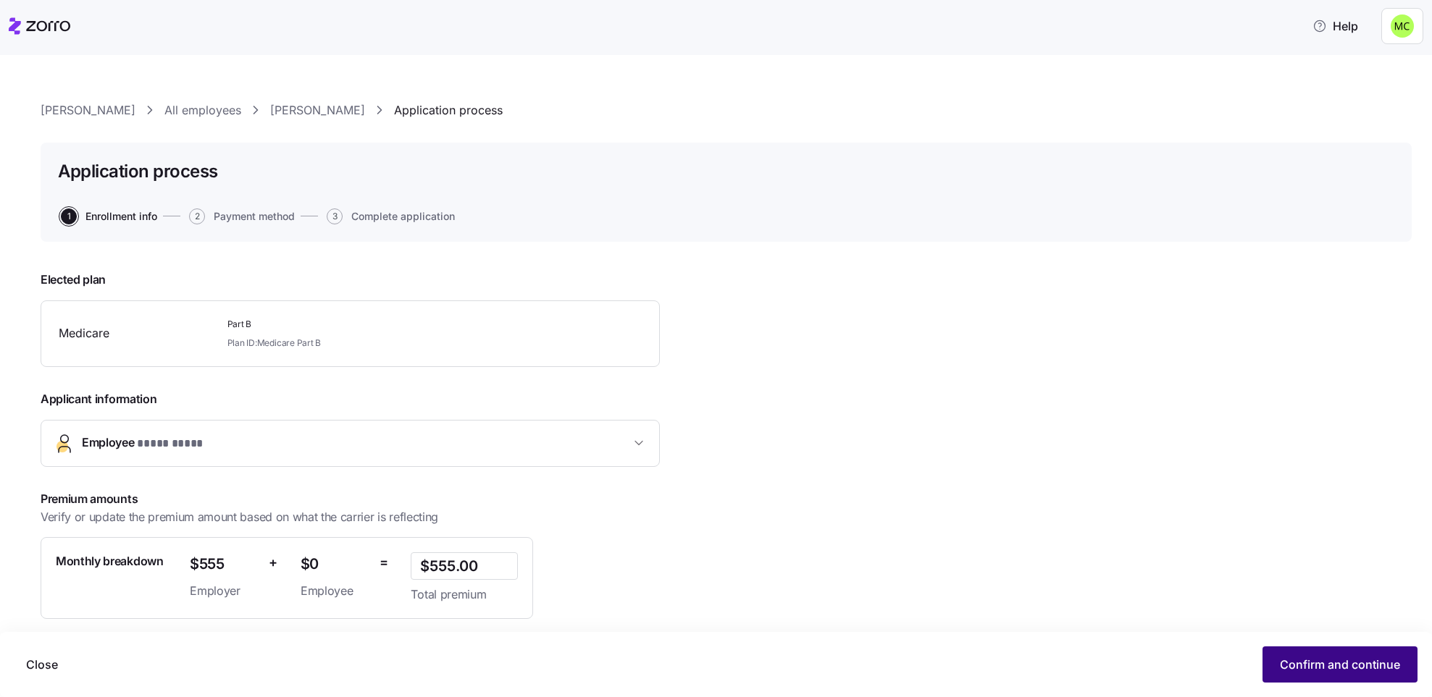
click at [1295, 665] on span "Confirm and continue" at bounding box center [1340, 664] width 120 height 17
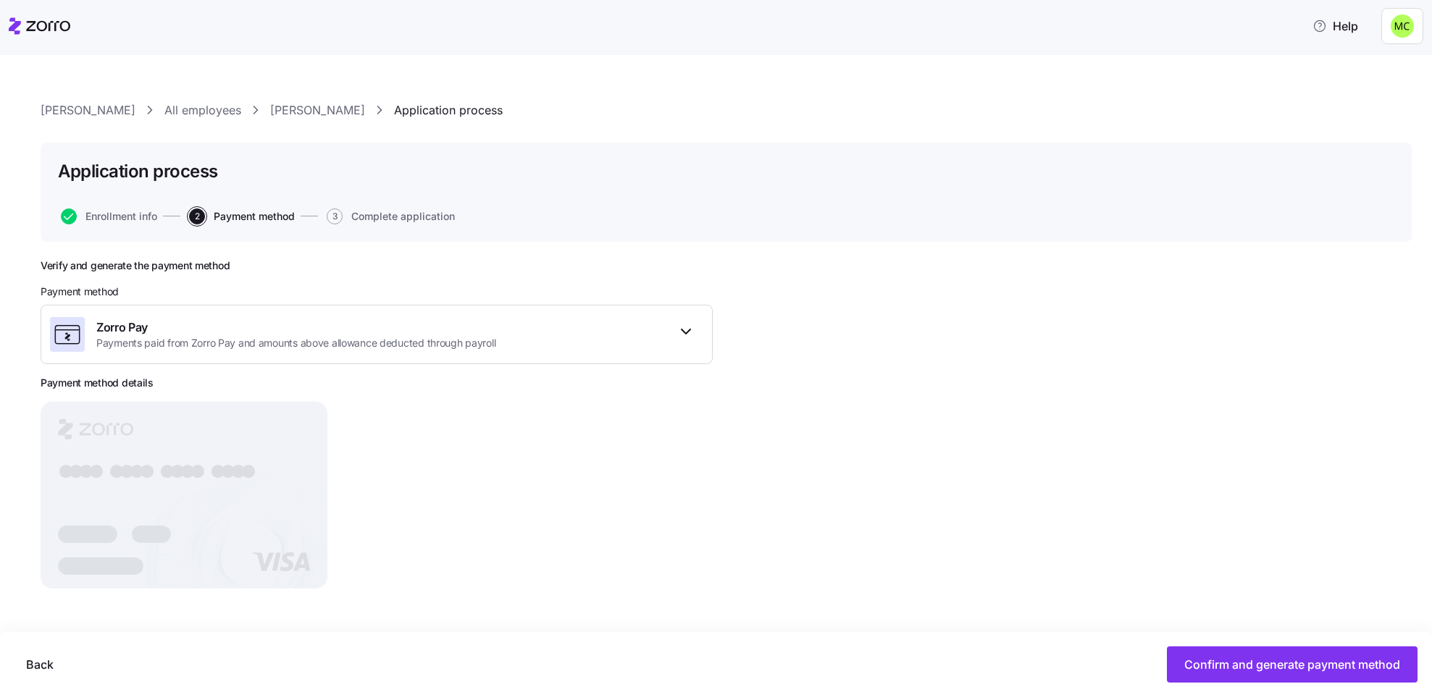
click at [1295, 665] on span "Confirm and generate payment method" at bounding box center [1292, 664] width 216 height 17
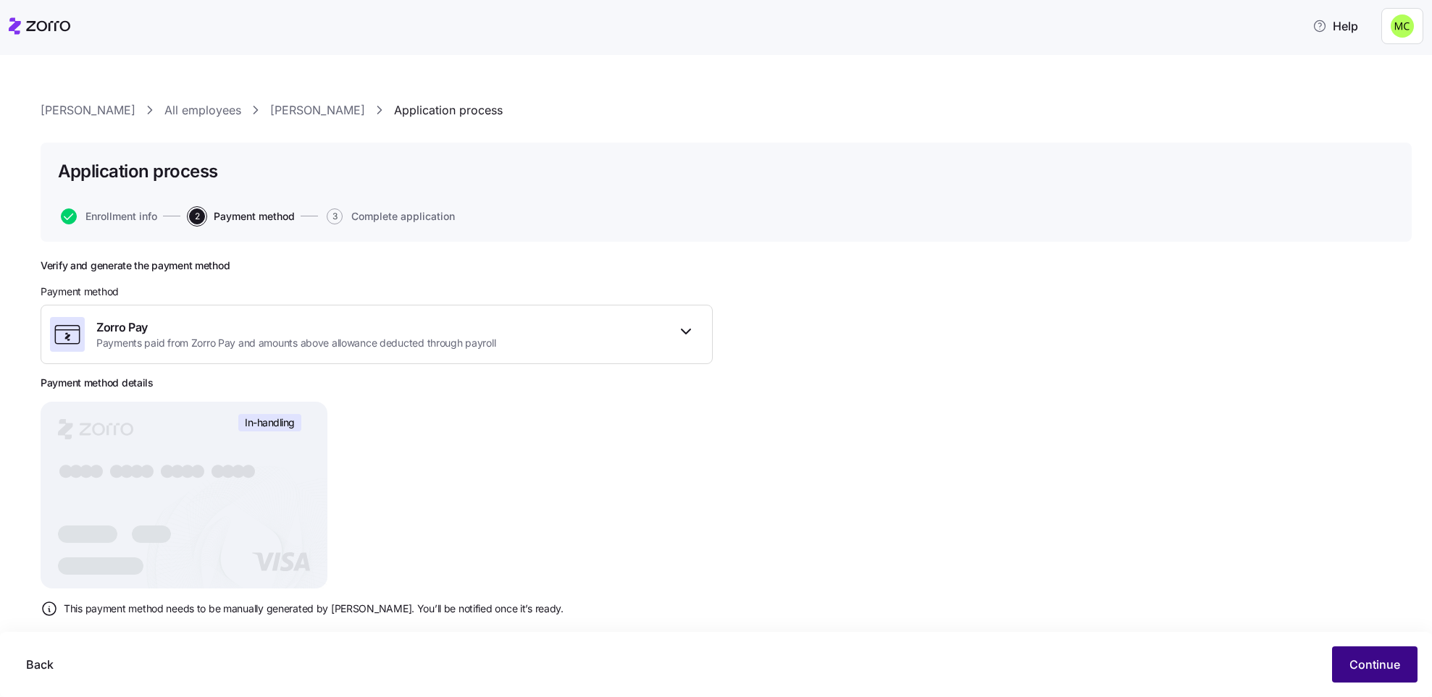
click at [1372, 663] on span "Continue" at bounding box center [1374, 664] width 51 height 17
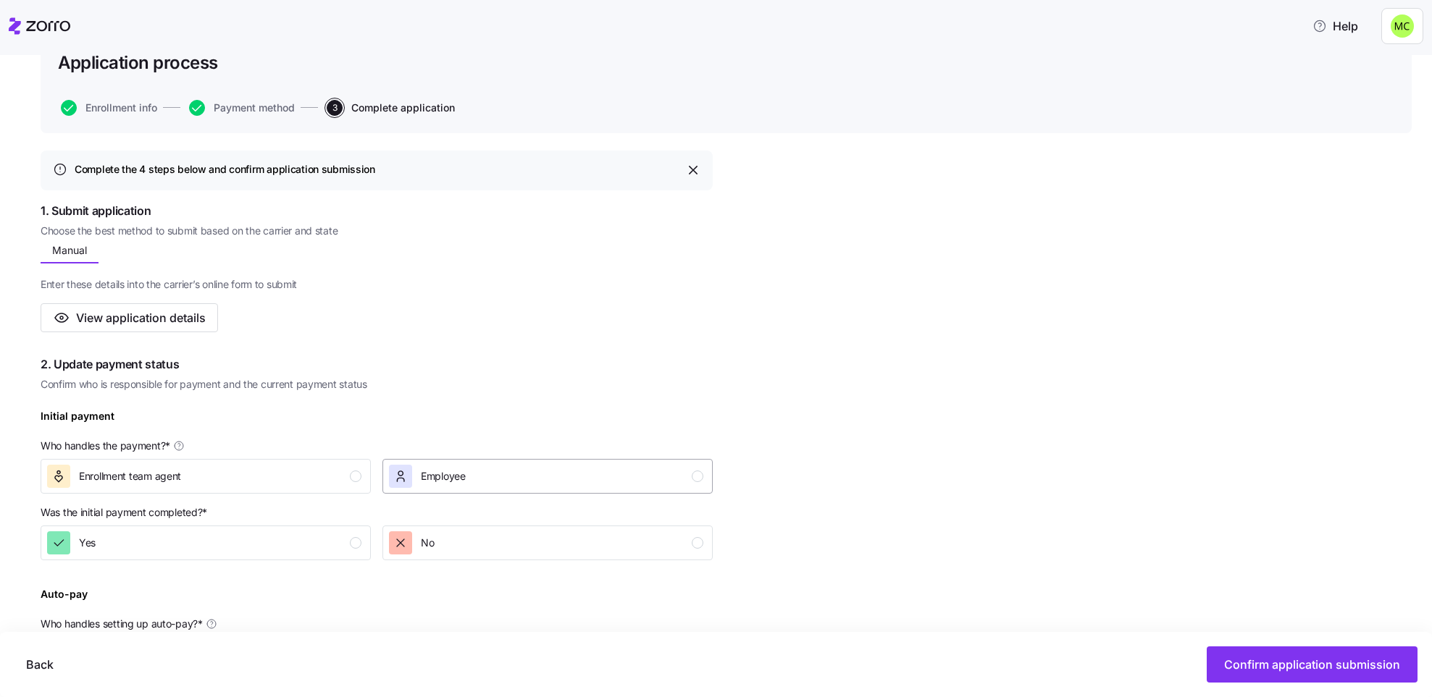
scroll to position [217, 0]
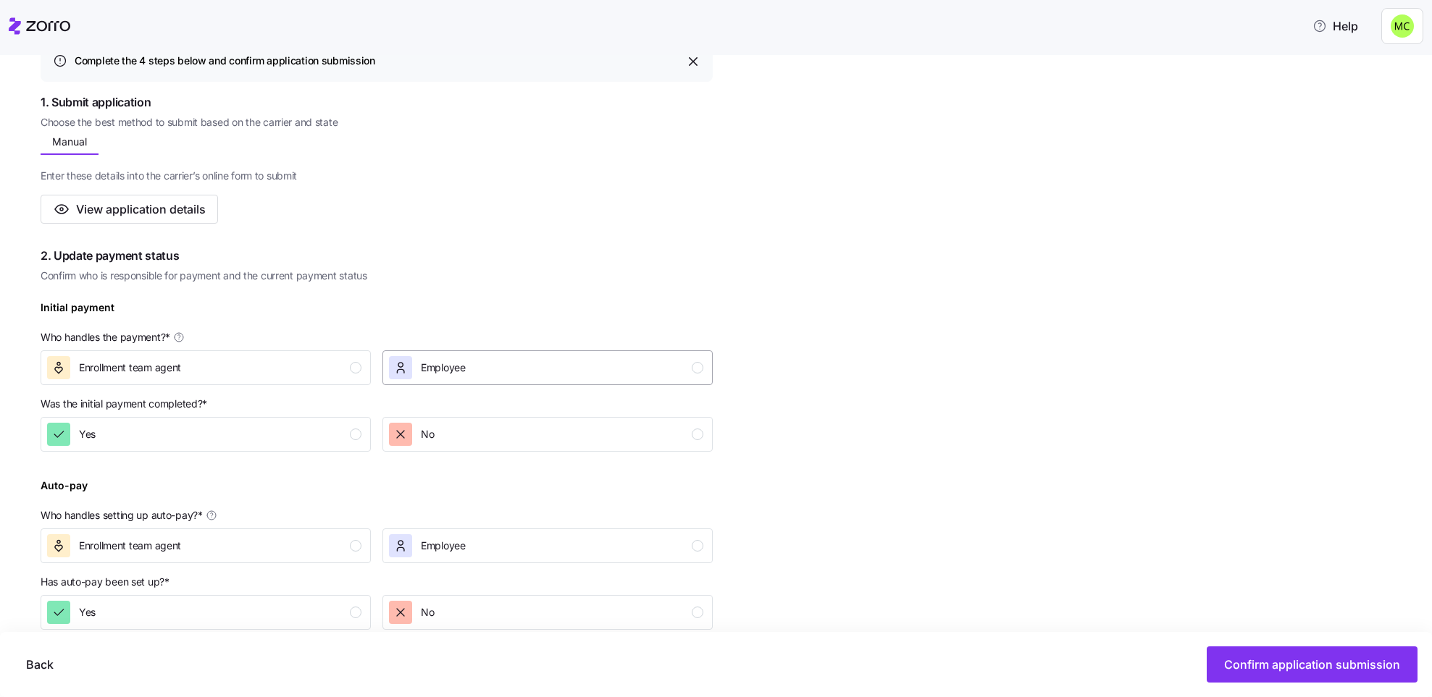
click at [566, 365] on div "Employee" at bounding box center [546, 367] width 314 height 23
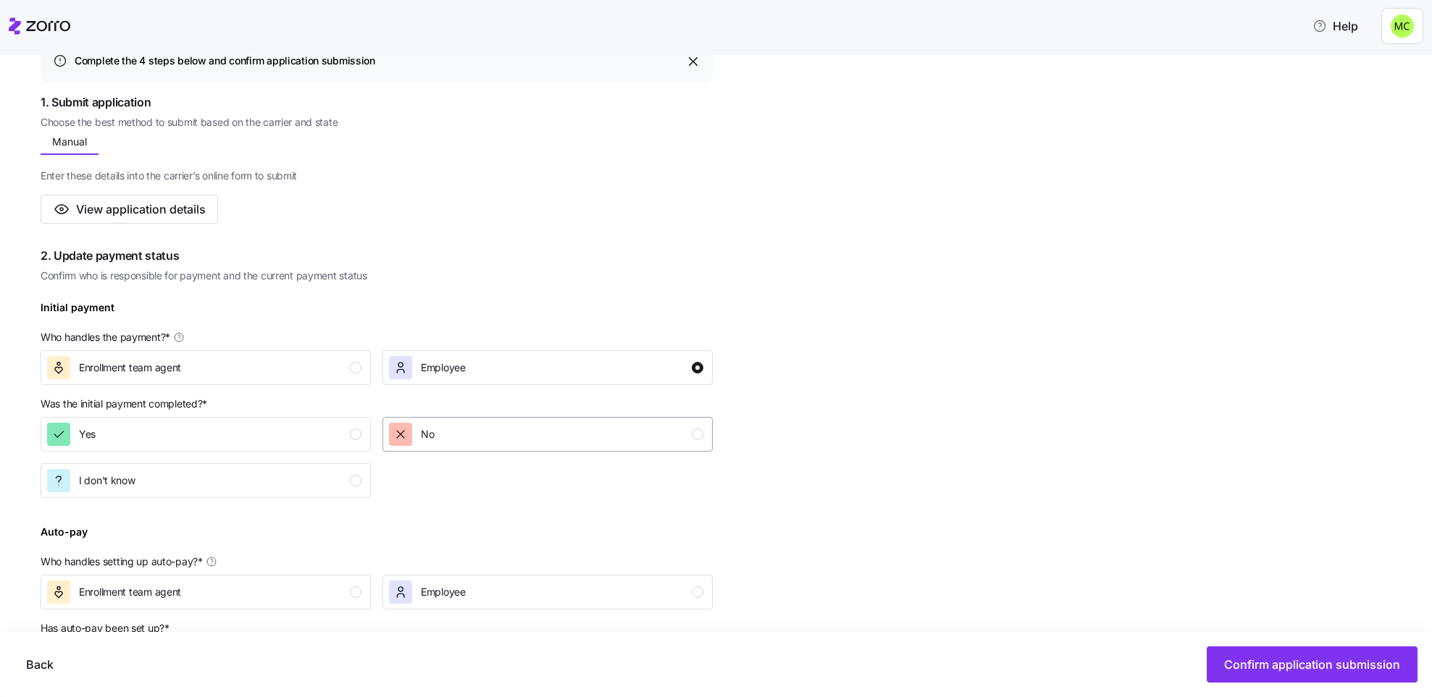
click at [546, 431] on div "No" at bounding box center [546, 434] width 314 height 23
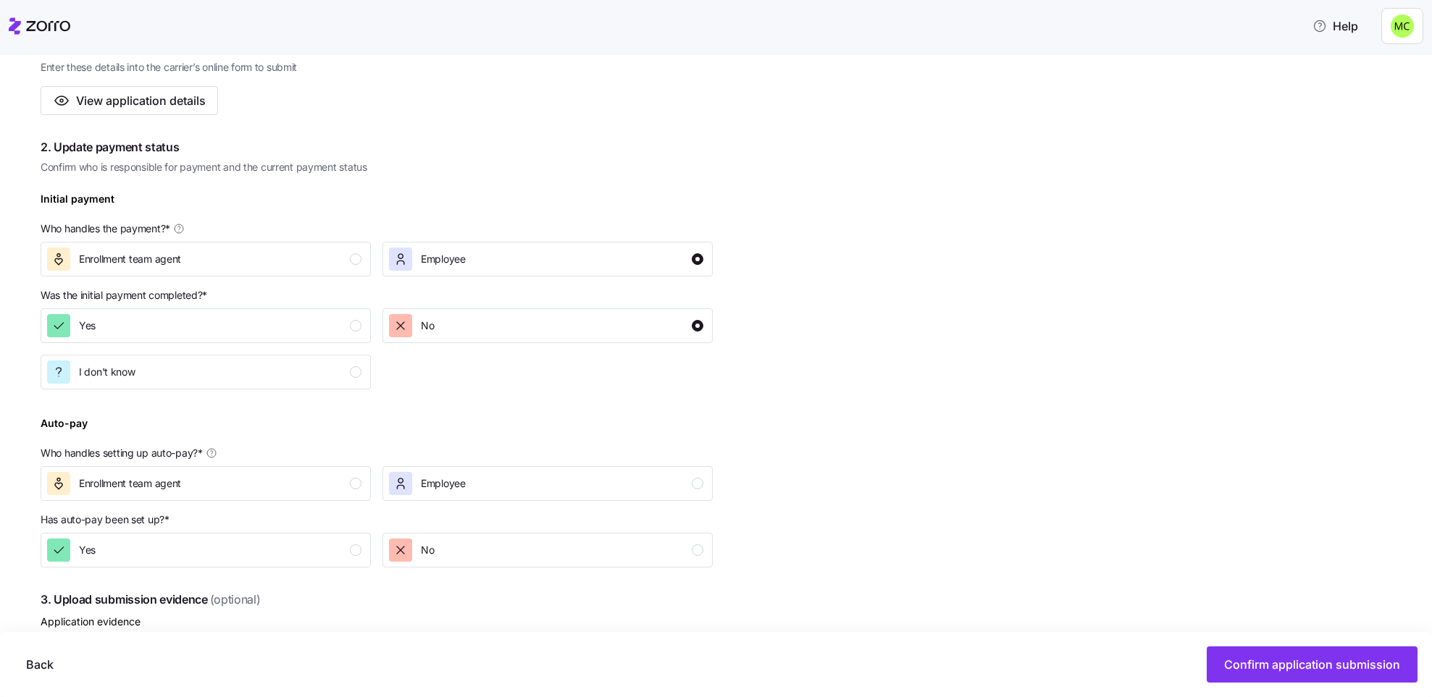
scroll to position [434, 0]
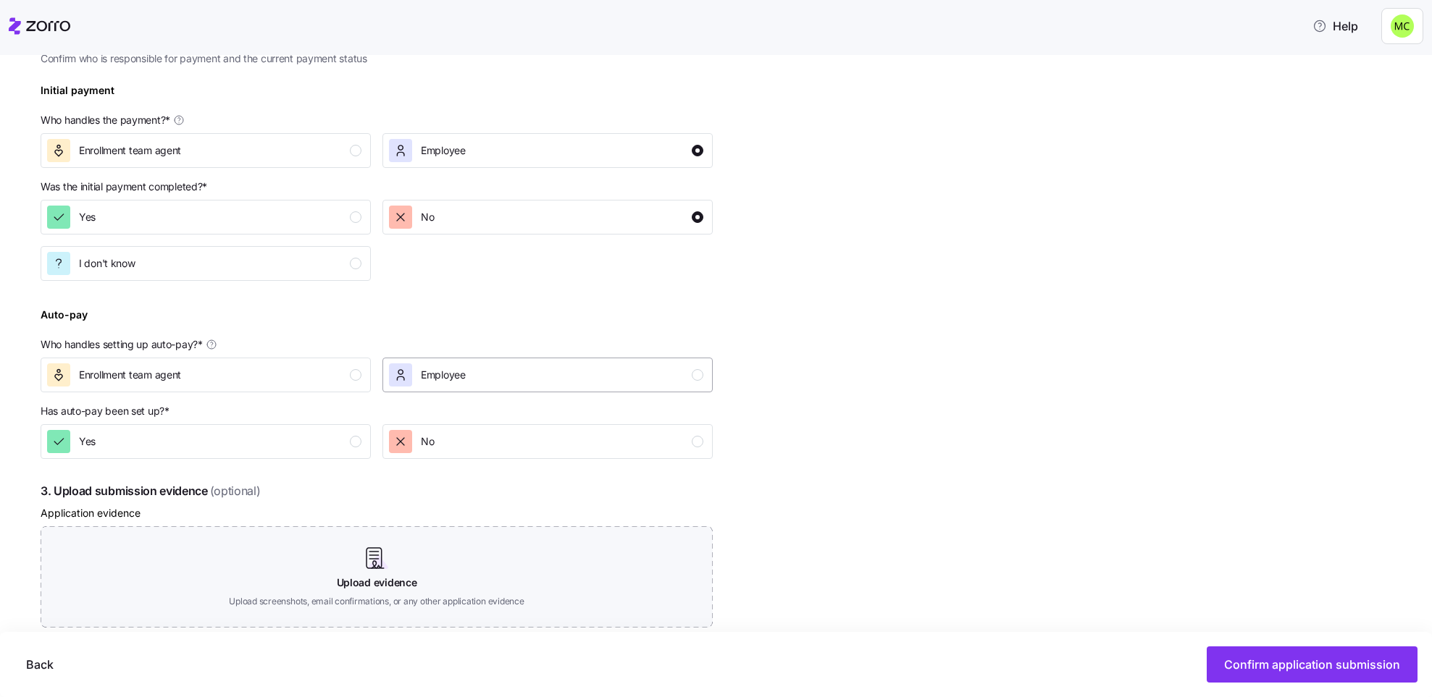
click at [535, 374] on div "Employee" at bounding box center [546, 375] width 314 height 23
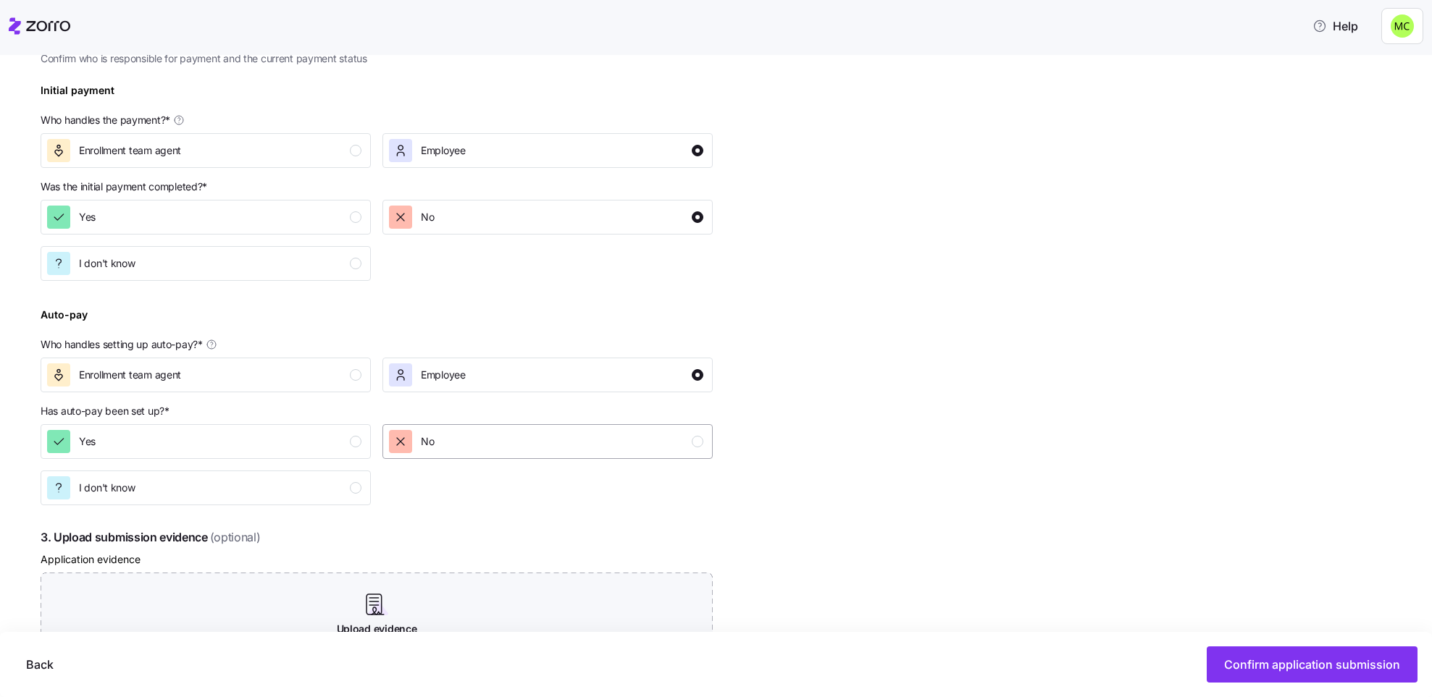
click at [526, 435] on div "No" at bounding box center [546, 441] width 314 height 23
click at [1277, 663] on span "Confirm application submission" at bounding box center [1312, 664] width 176 height 17
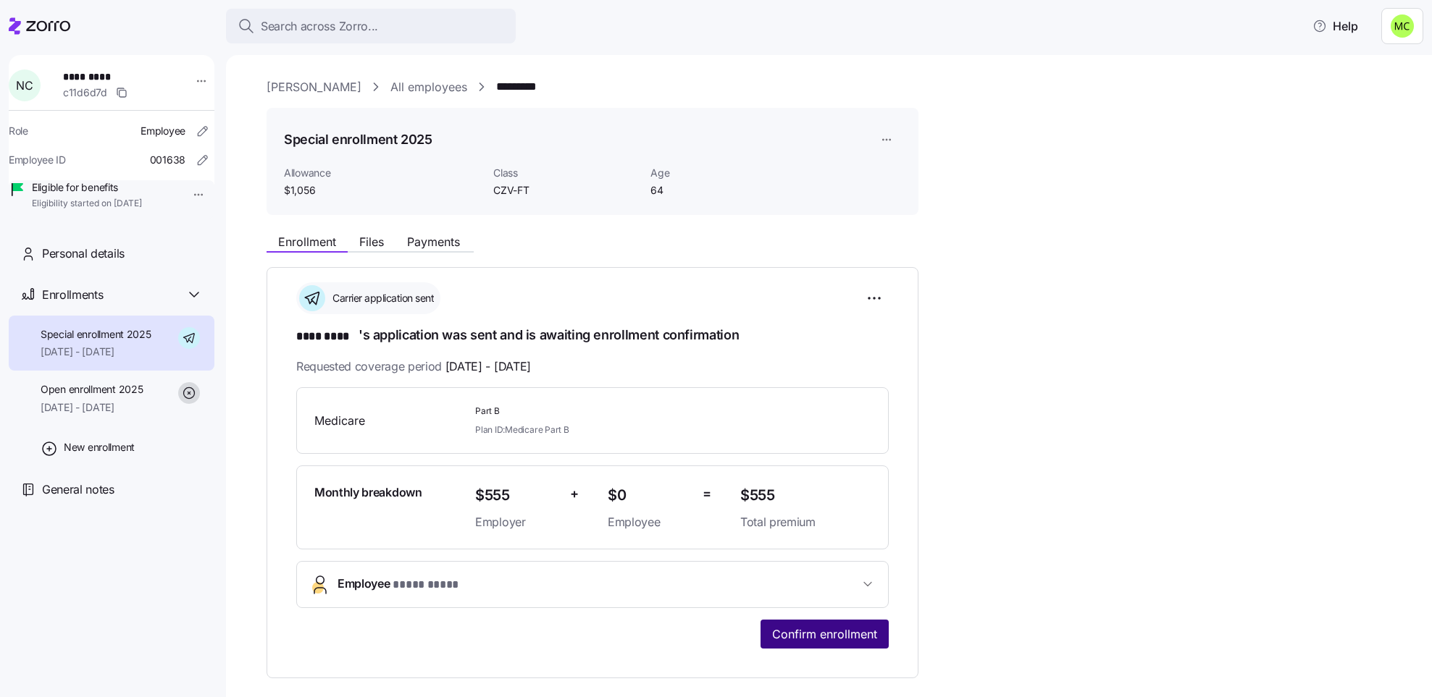
click at [859, 631] on span "Confirm enrollment" at bounding box center [824, 634] width 105 height 17
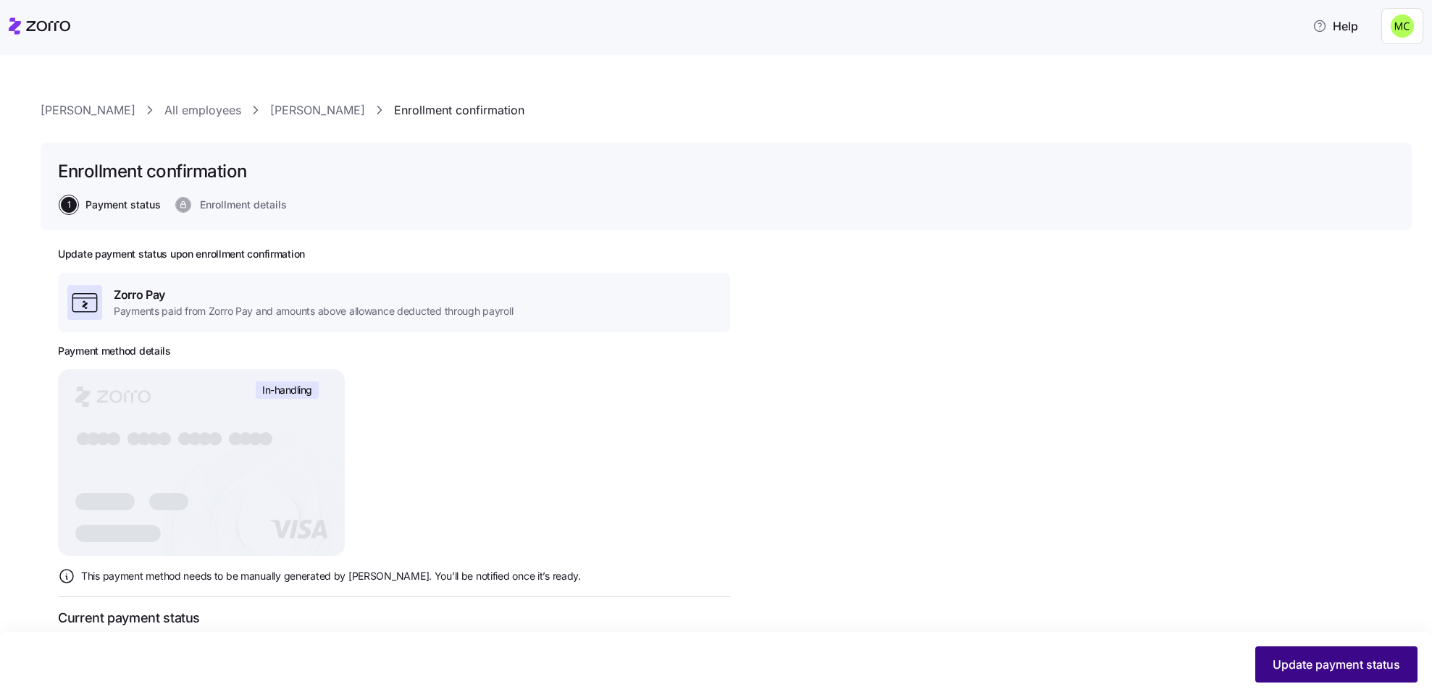
click at [1300, 665] on span "Update payment status" at bounding box center [1335, 664] width 127 height 17
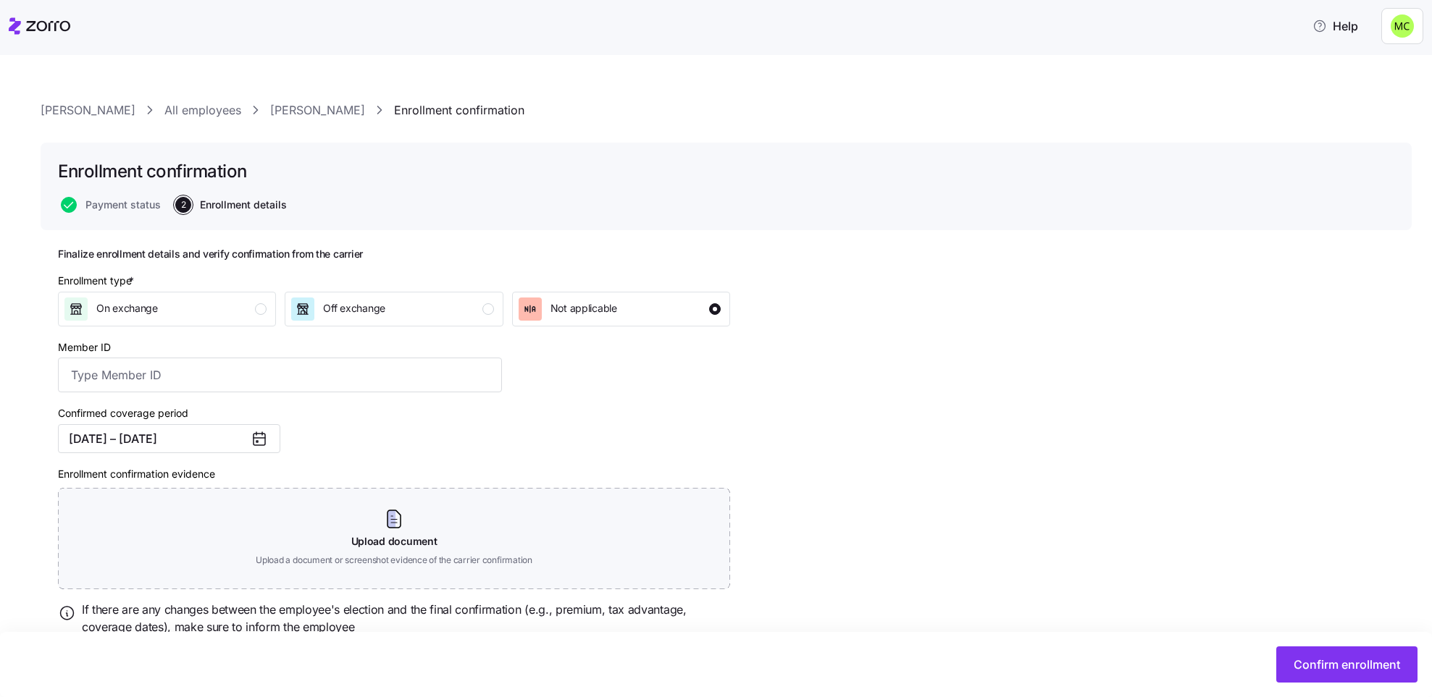
click at [1300, 665] on span "Confirm enrollment" at bounding box center [1346, 664] width 106 height 17
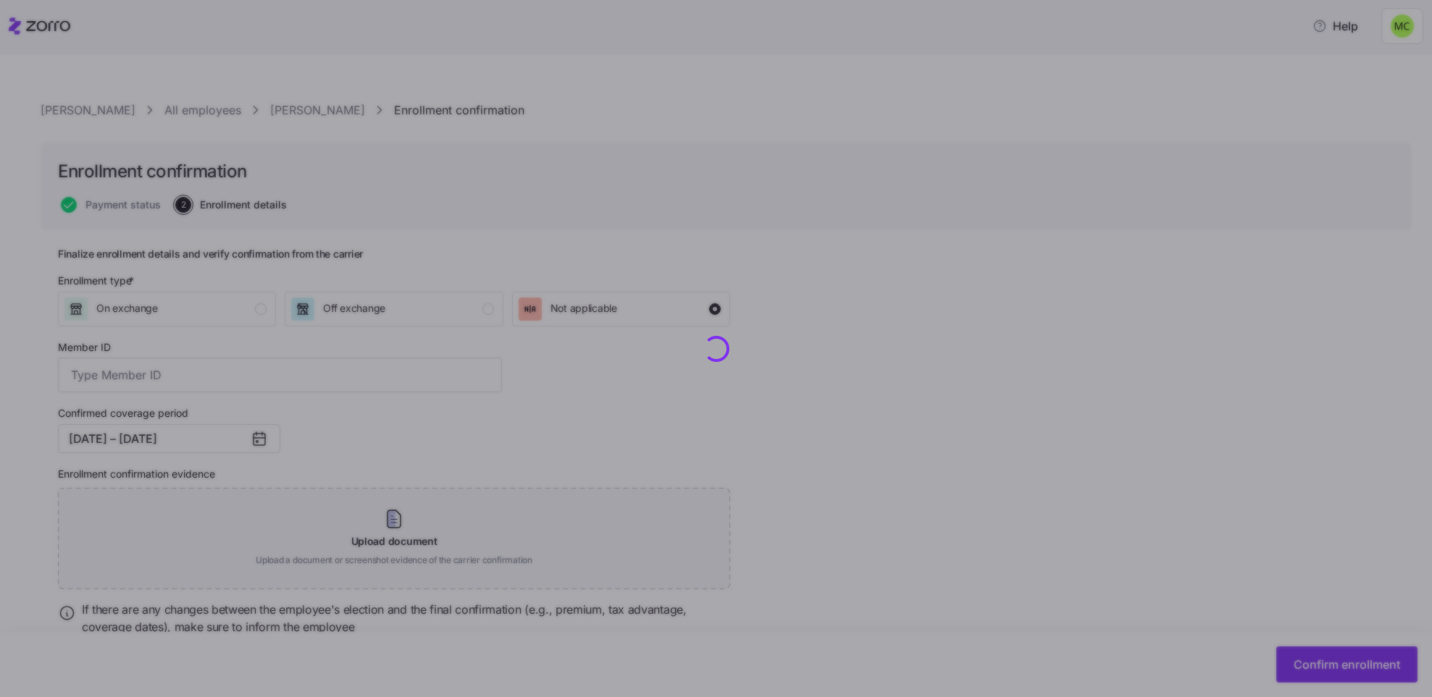
checkbox input "false"
